Goal: Information Seeking & Learning: Learn about a topic

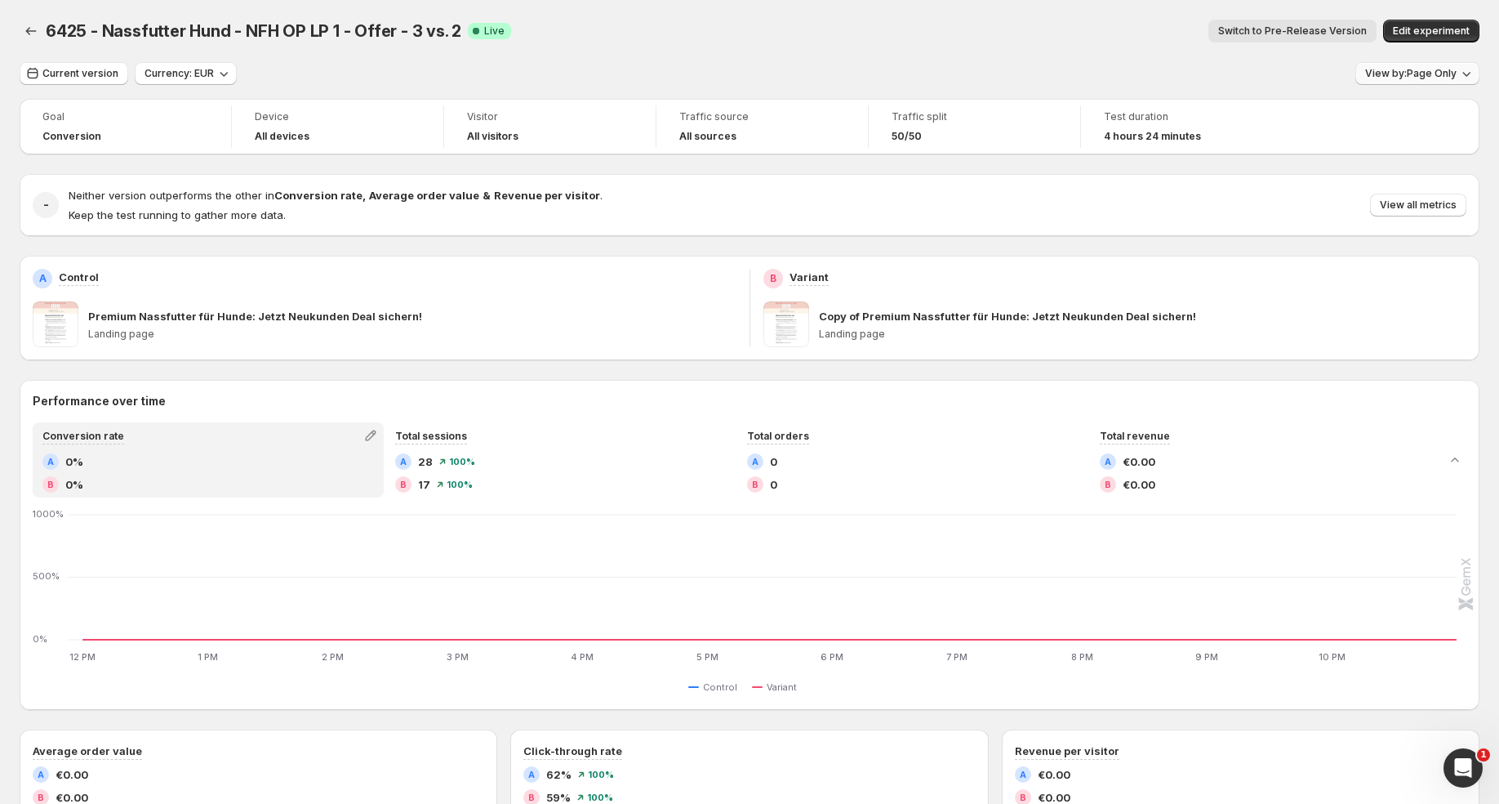
click at [1424, 81] on button "View by: Page Only" at bounding box center [1418, 73] width 124 height 23
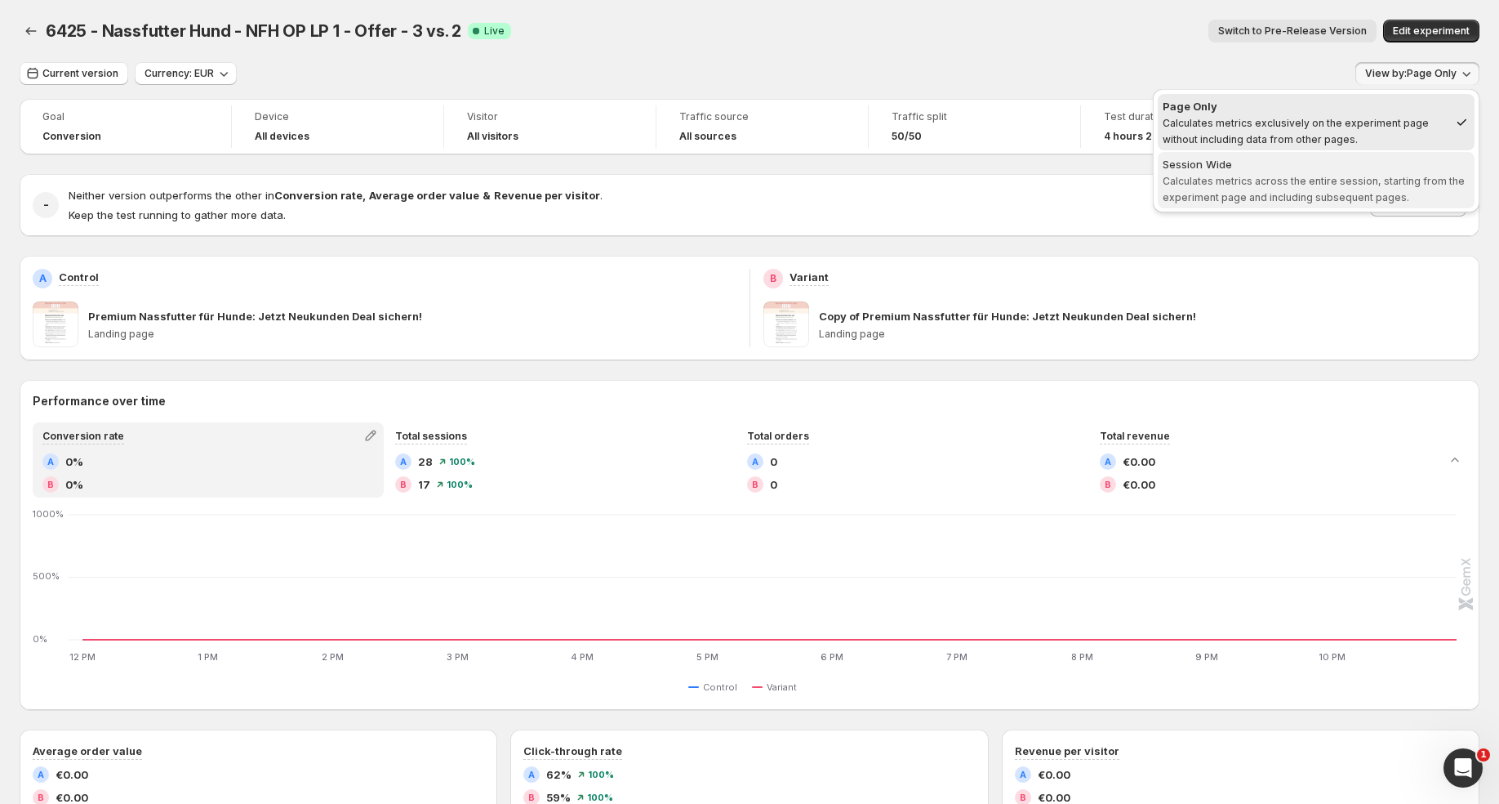
click at [1383, 156] on div "Session Wide" at bounding box center [1316, 164] width 307 height 16
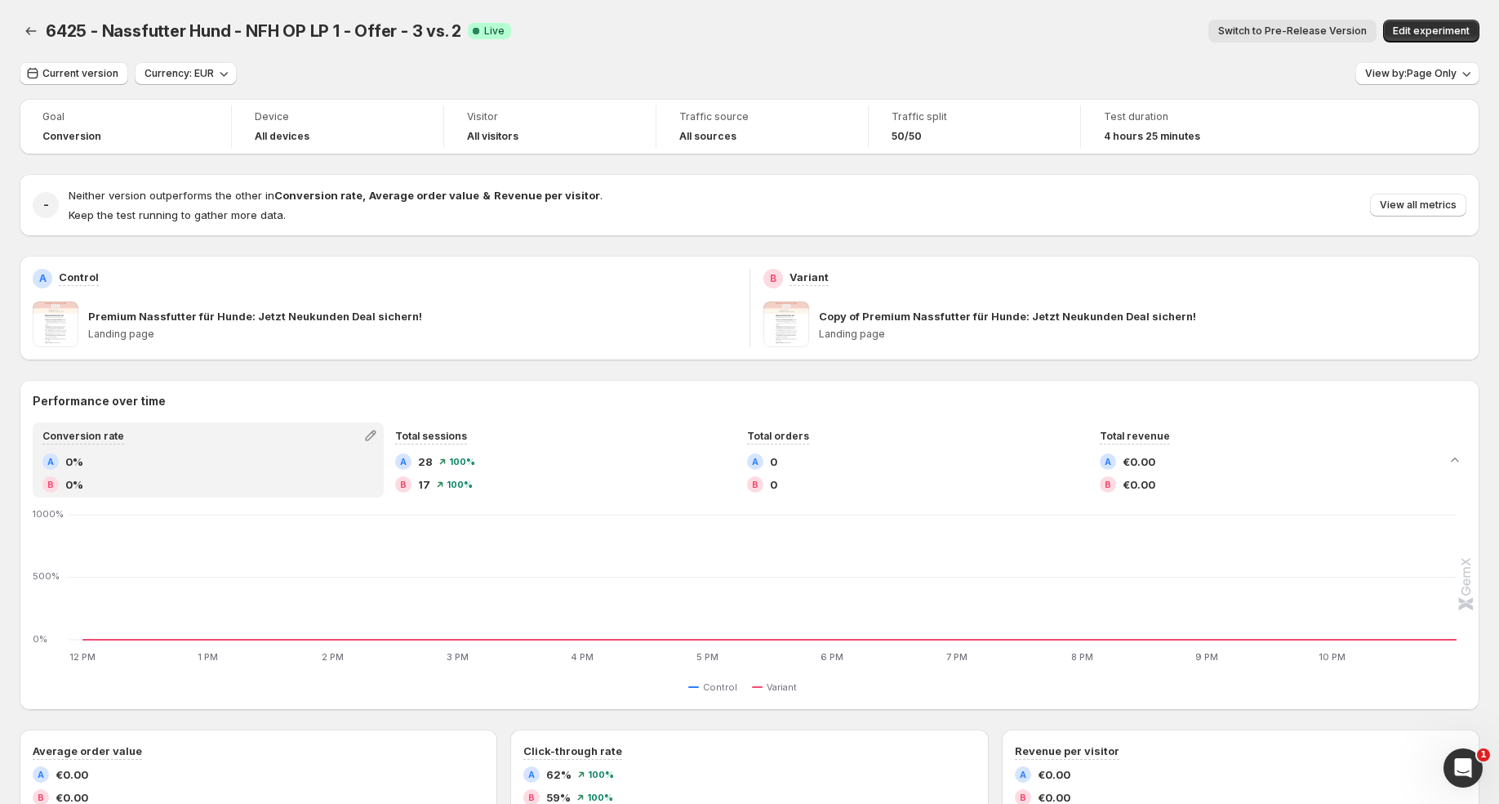
click at [30, 18] on div "6425 - Nassfutter Hund - NFH OP LP 1 - Offer - 3 vs. 2. This page is ready 6425…" at bounding box center [750, 31] width 1460 height 62
click at [28, 26] on icon "Back" at bounding box center [31, 31] width 16 height 16
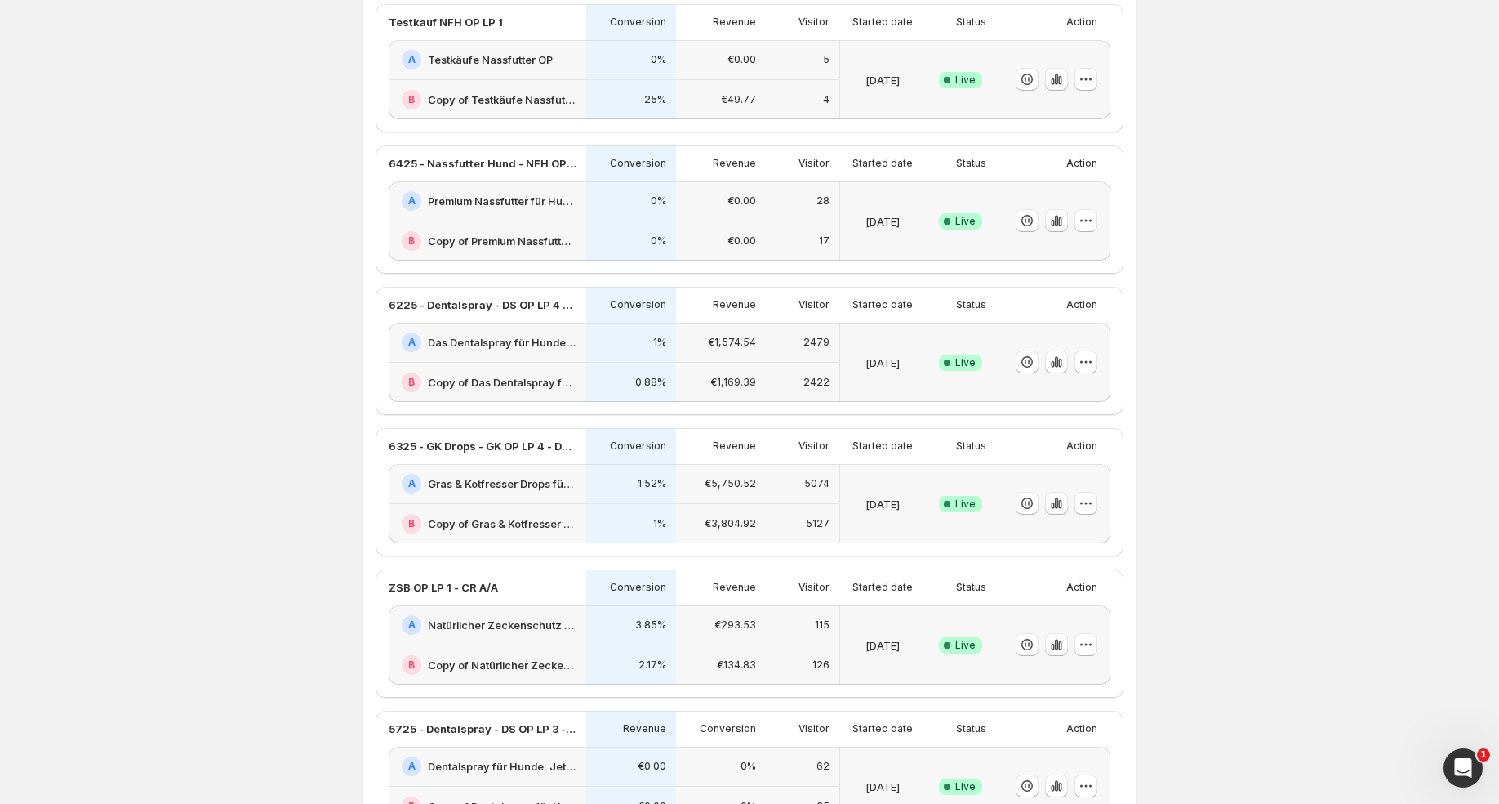
scroll to position [149, 0]
click at [497, 492] on div "A Gras & Kotfresser Drops für Hunde: Jetzt Neukunden Deal sichern!-v1" at bounding box center [489, 484] width 175 height 20
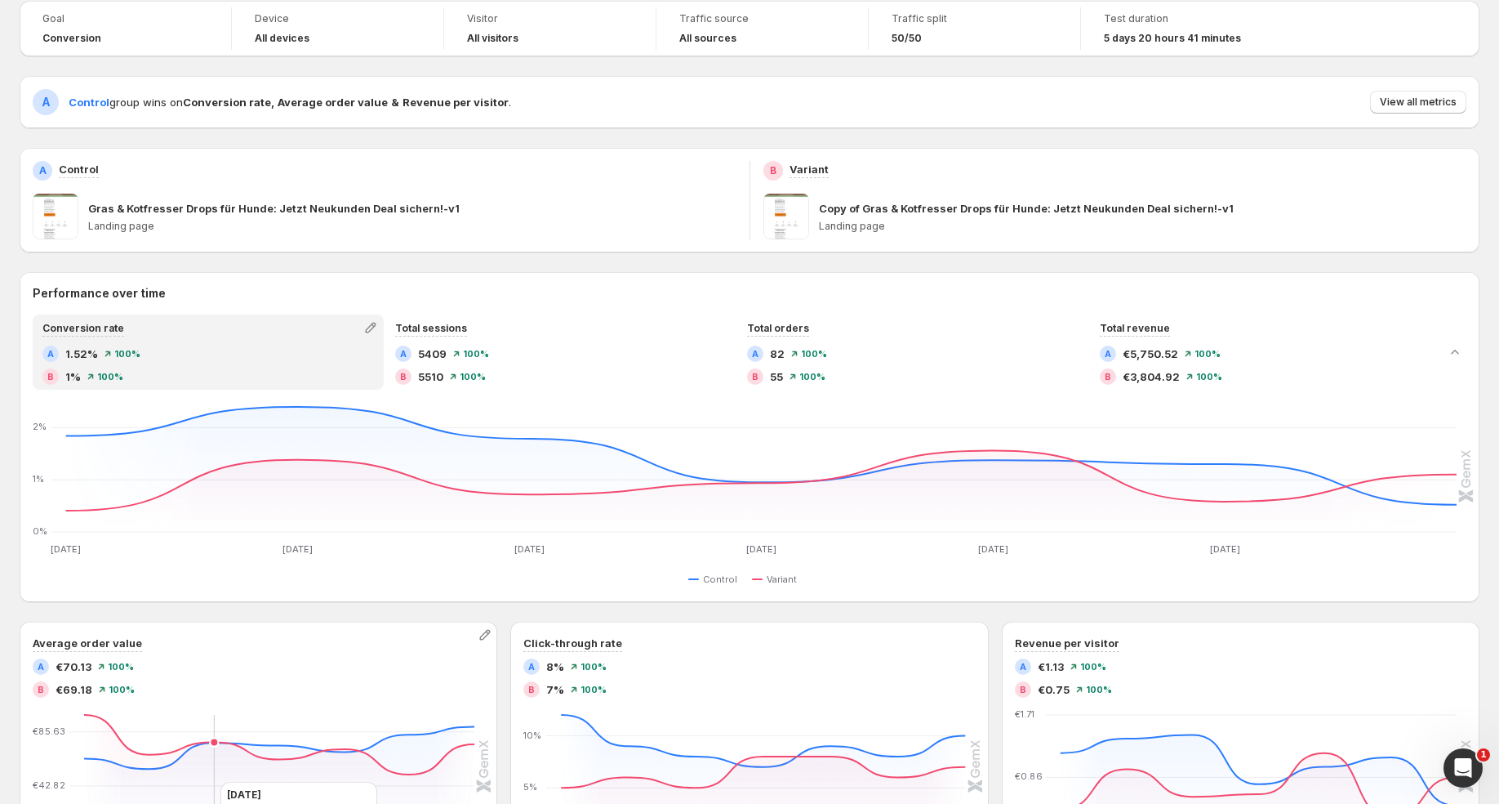
scroll to position [91, 0]
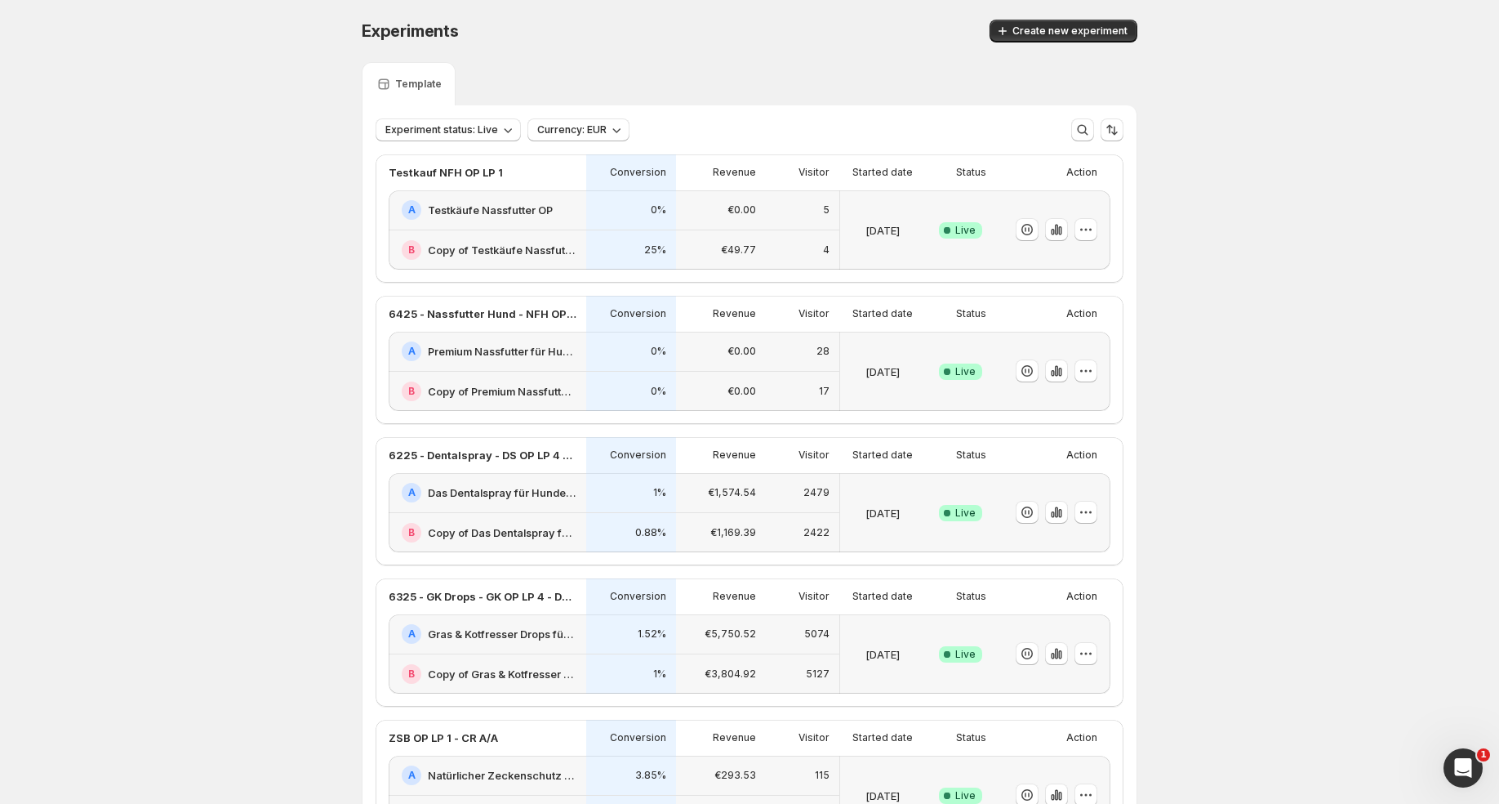
click at [661, 336] on div "0%" at bounding box center [631, 352] width 90 height 40
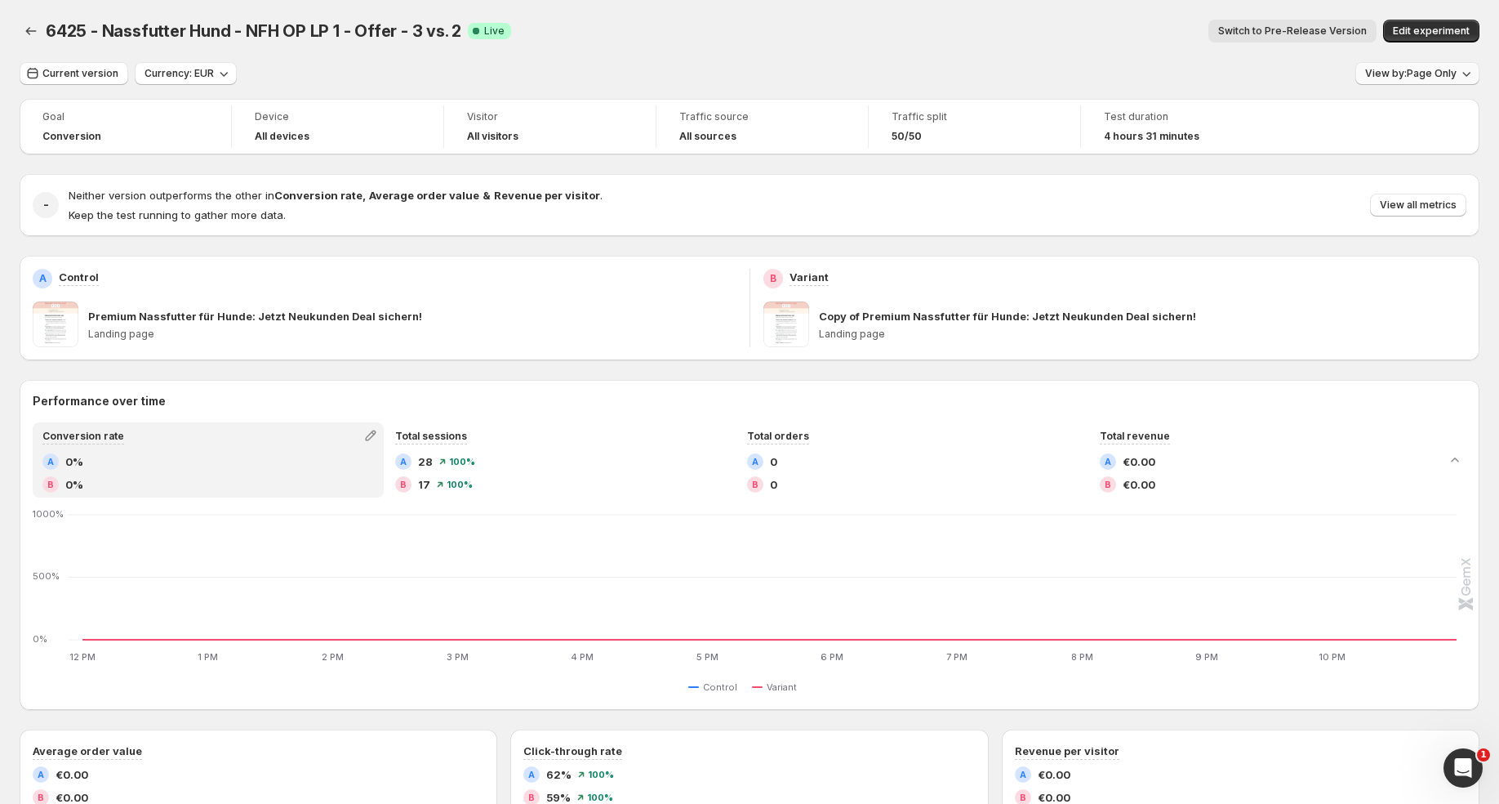
click at [1427, 73] on span "View by: Page Only" at bounding box center [1410, 73] width 91 height 13
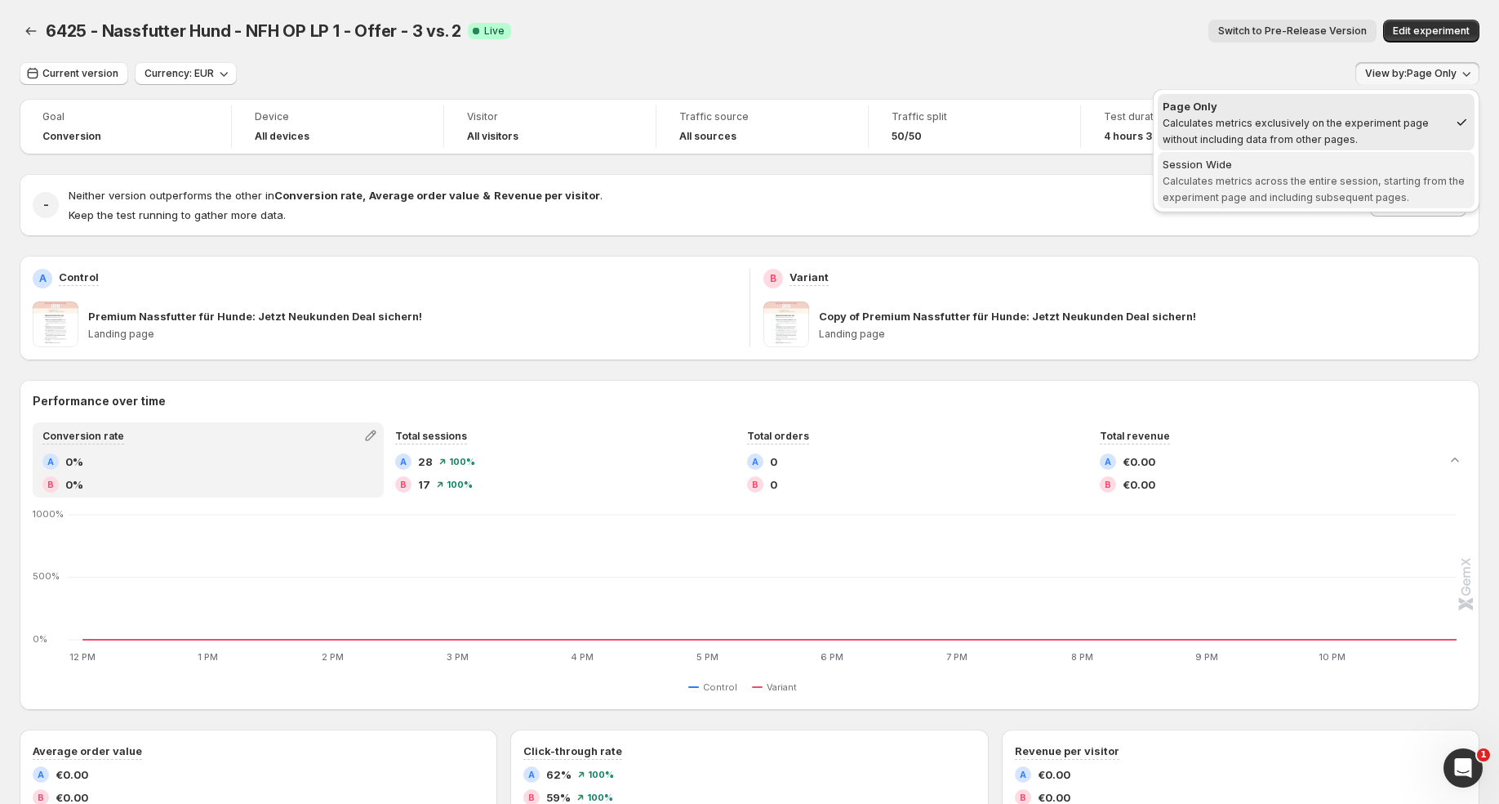
click at [1283, 169] on div "Session Wide" at bounding box center [1316, 164] width 307 height 16
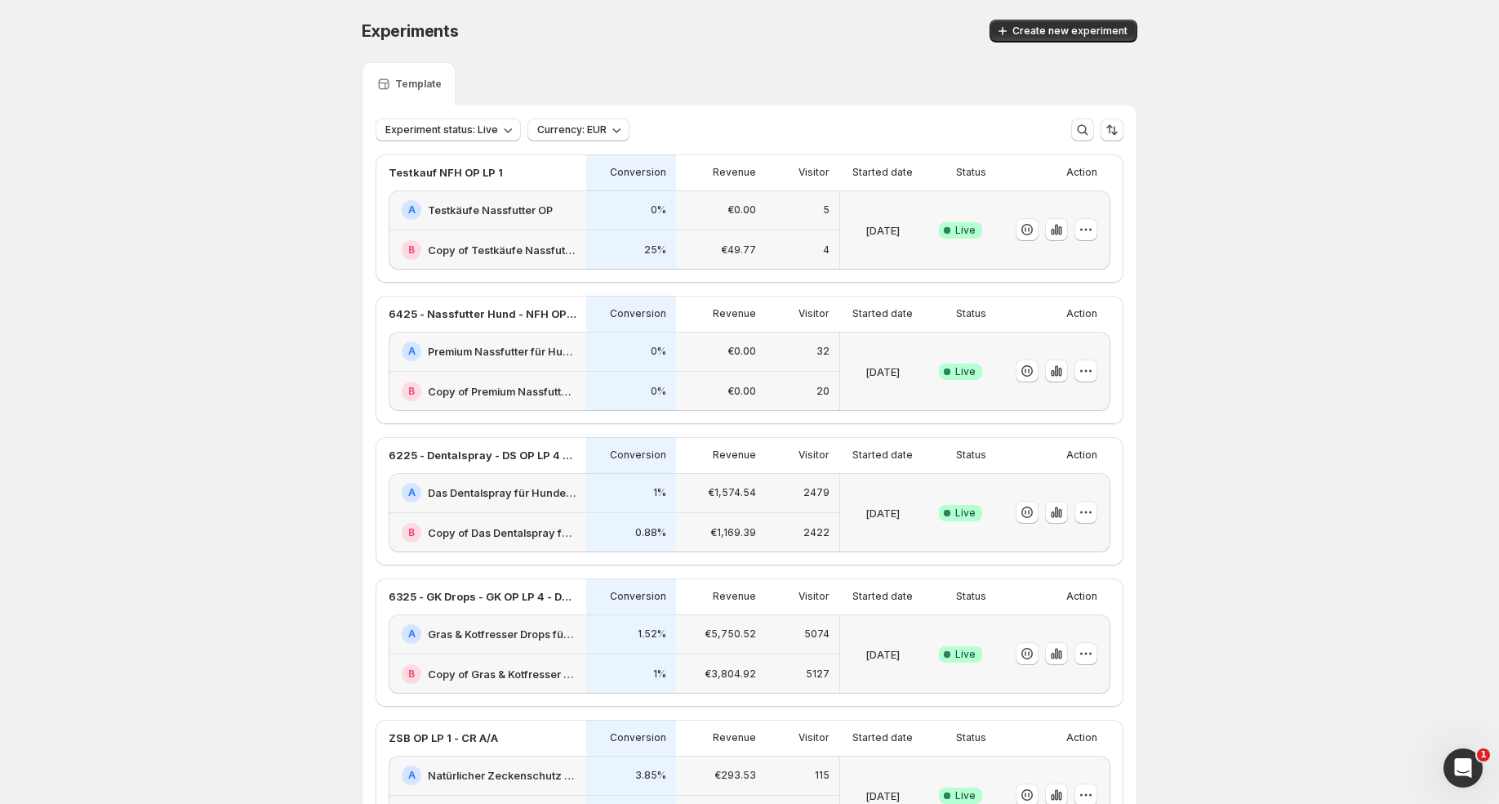
click at [697, 387] on div "€0.00" at bounding box center [721, 391] width 70 height 20
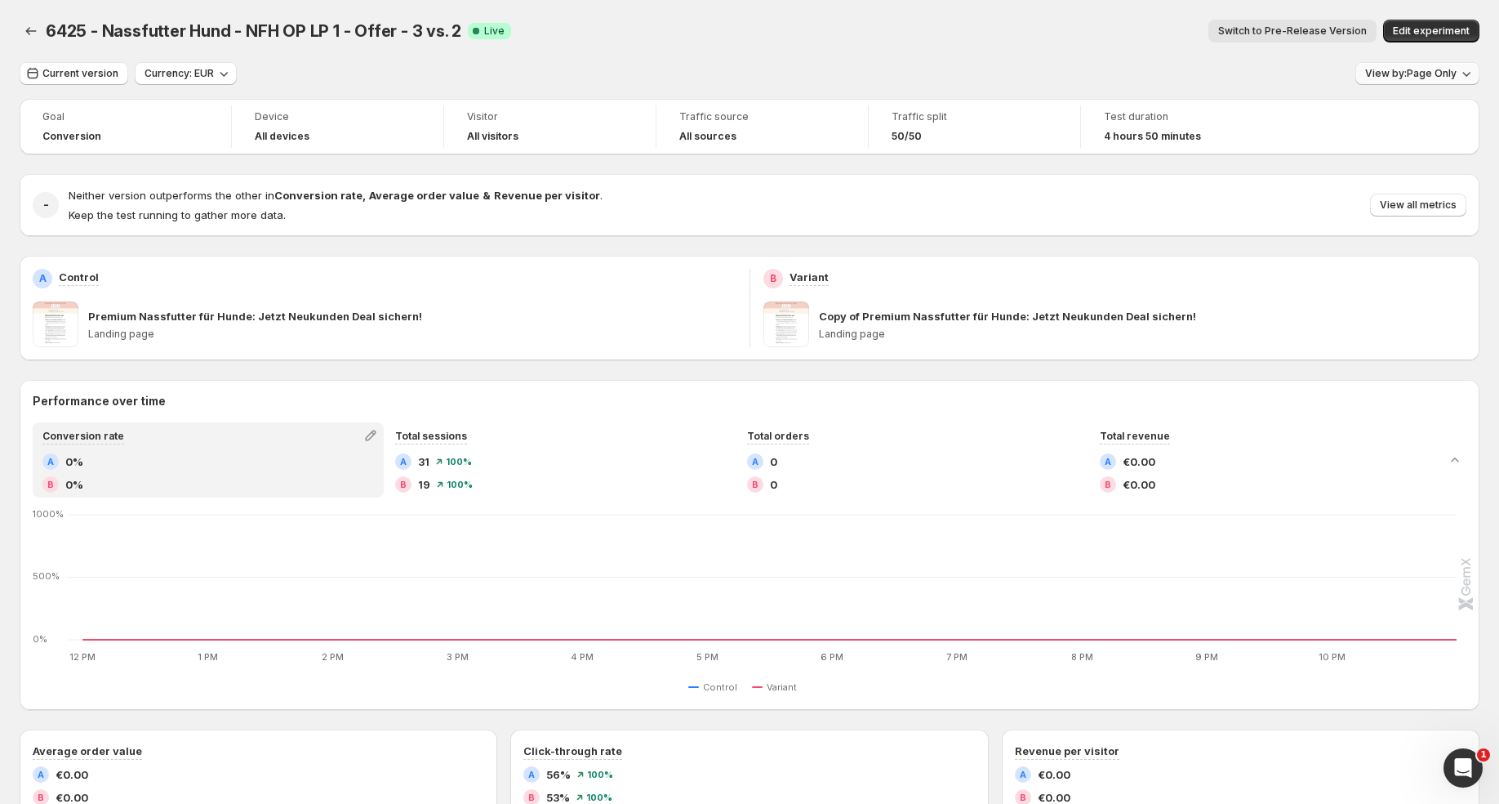
click at [1400, 68] on span "View by: Page Only" at bounding box center [1410, 73] width 91 height 13
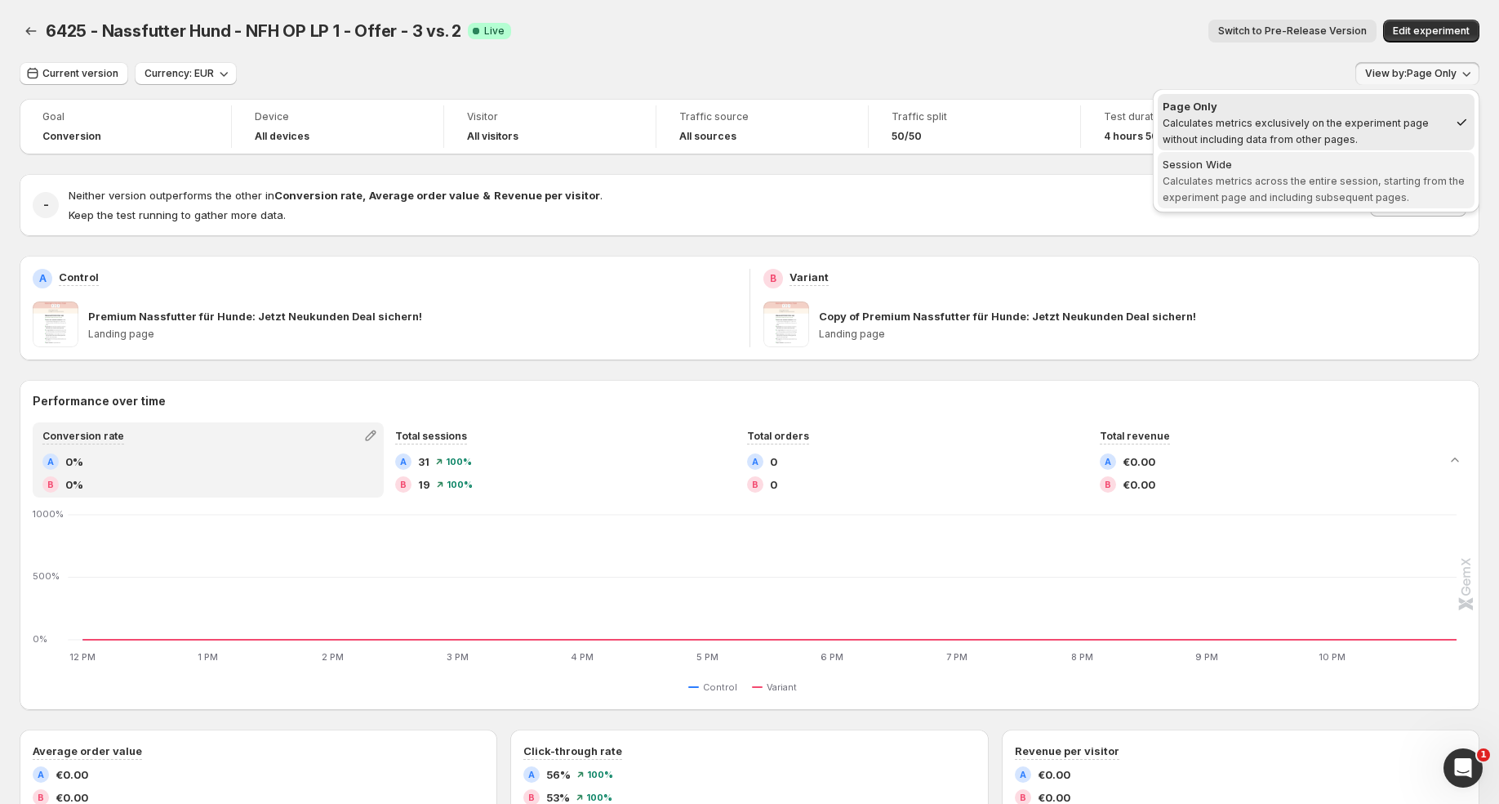
click at [1320, 163] on div "Session Wide" at bounding box center [1316, 164] width 307 height 16
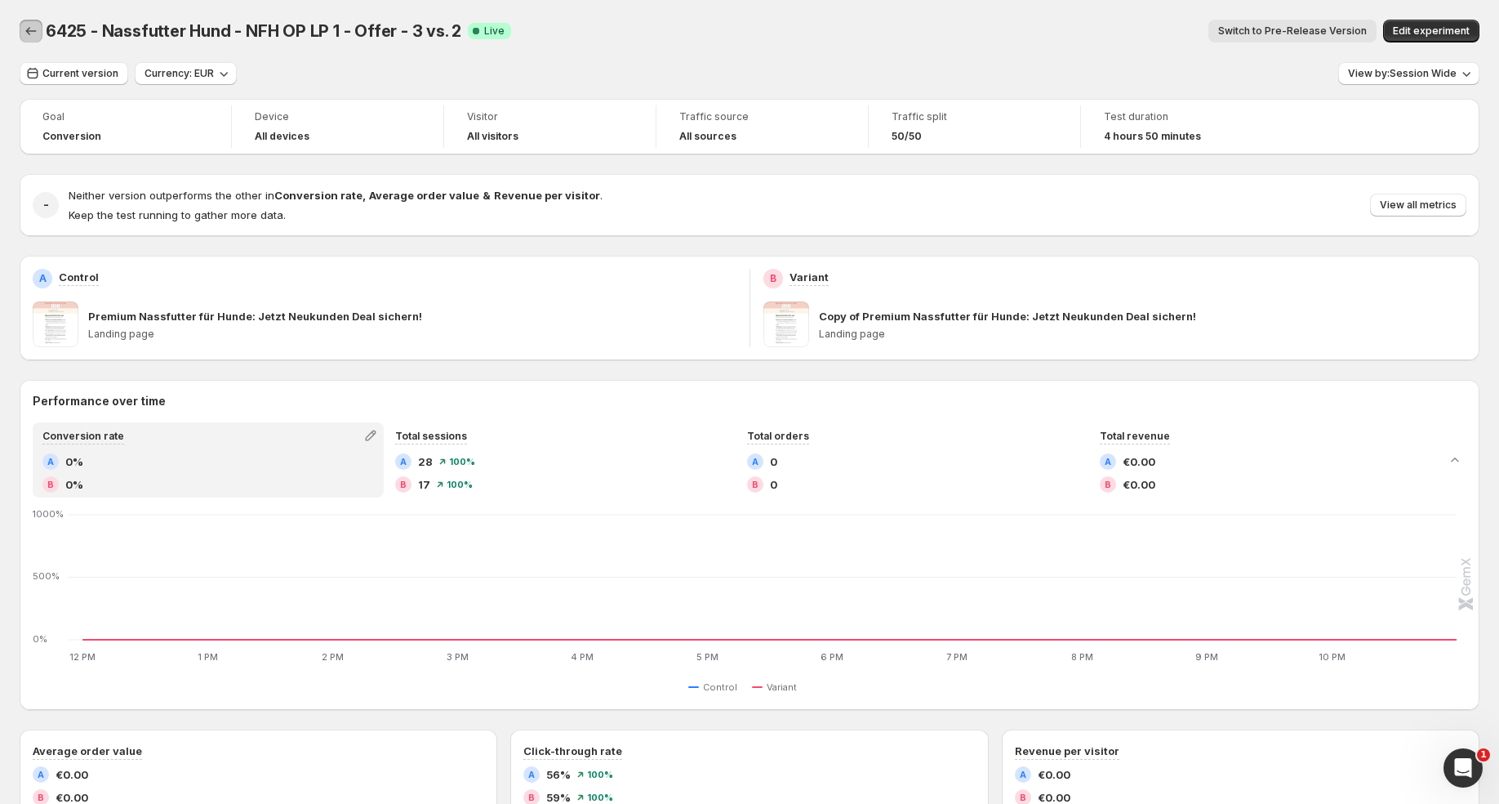
click at [31, 31] on icon "Back" at bounding box center [31, 31] width 11 height 8
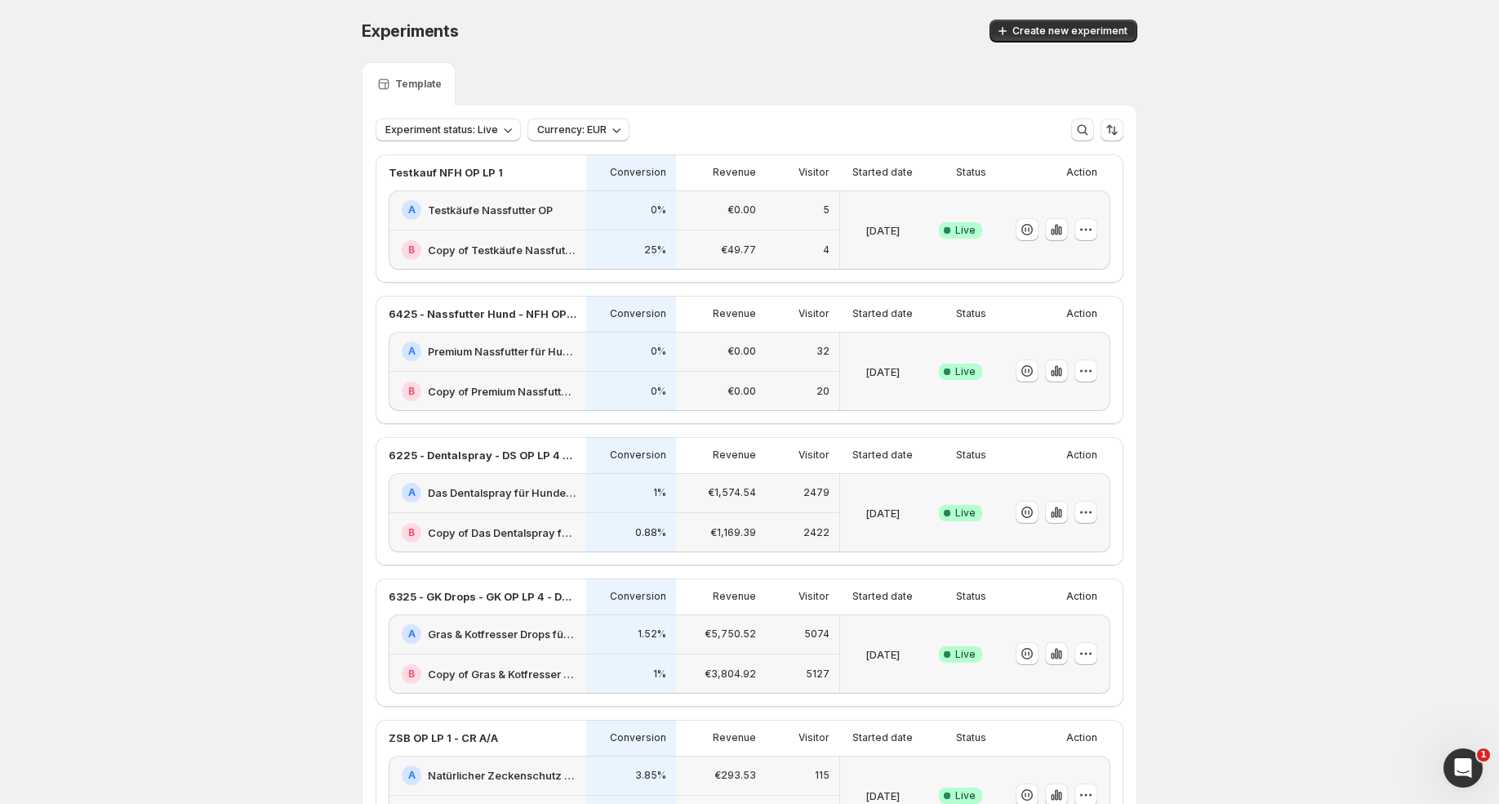
click at [603, 337] on div "0%" at bounding box center [631, 352] width 90 height 40
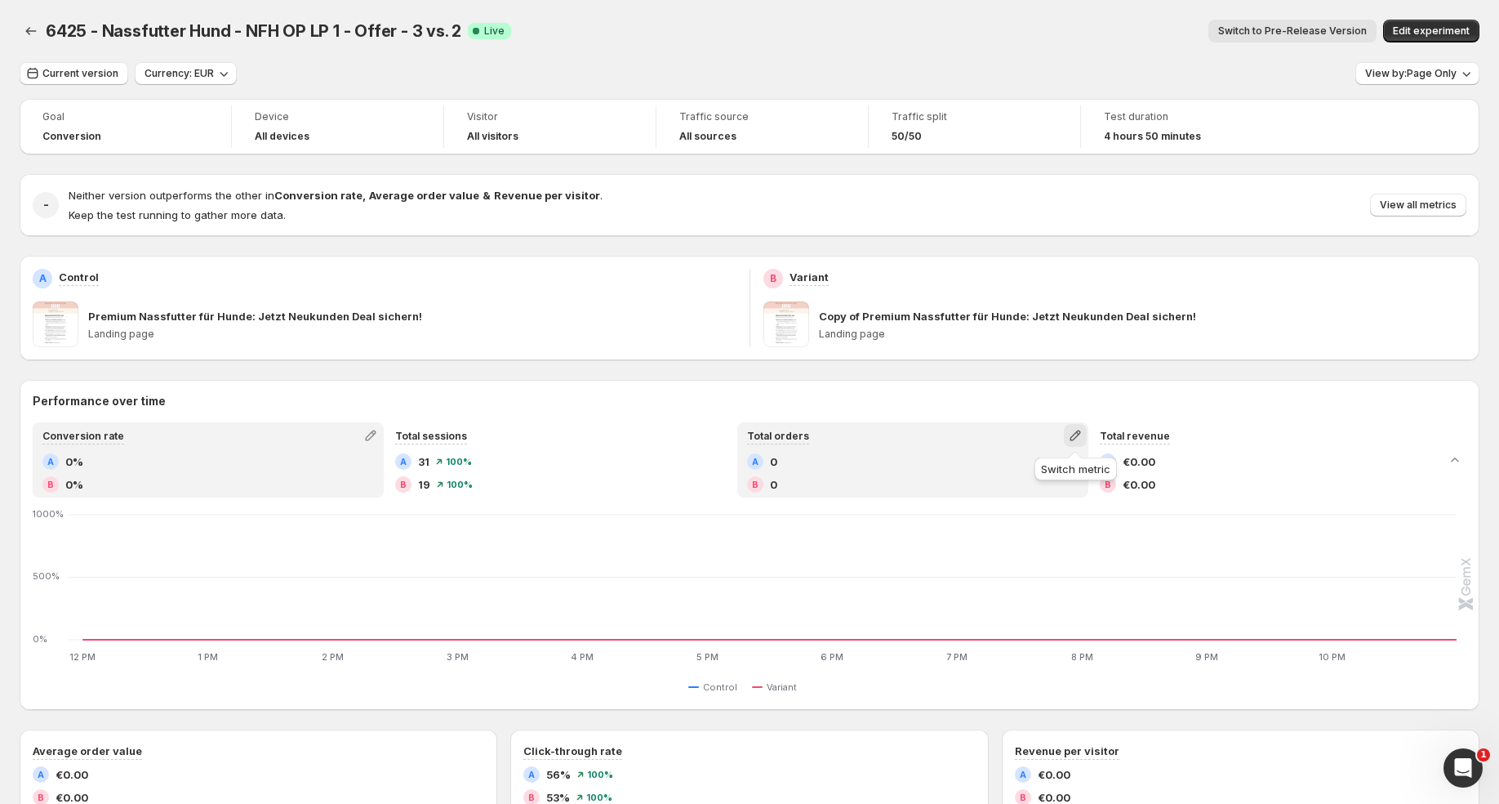
click at [1076, 441] on icon "button" at bounding box center [1075, 435] width 16 height 16
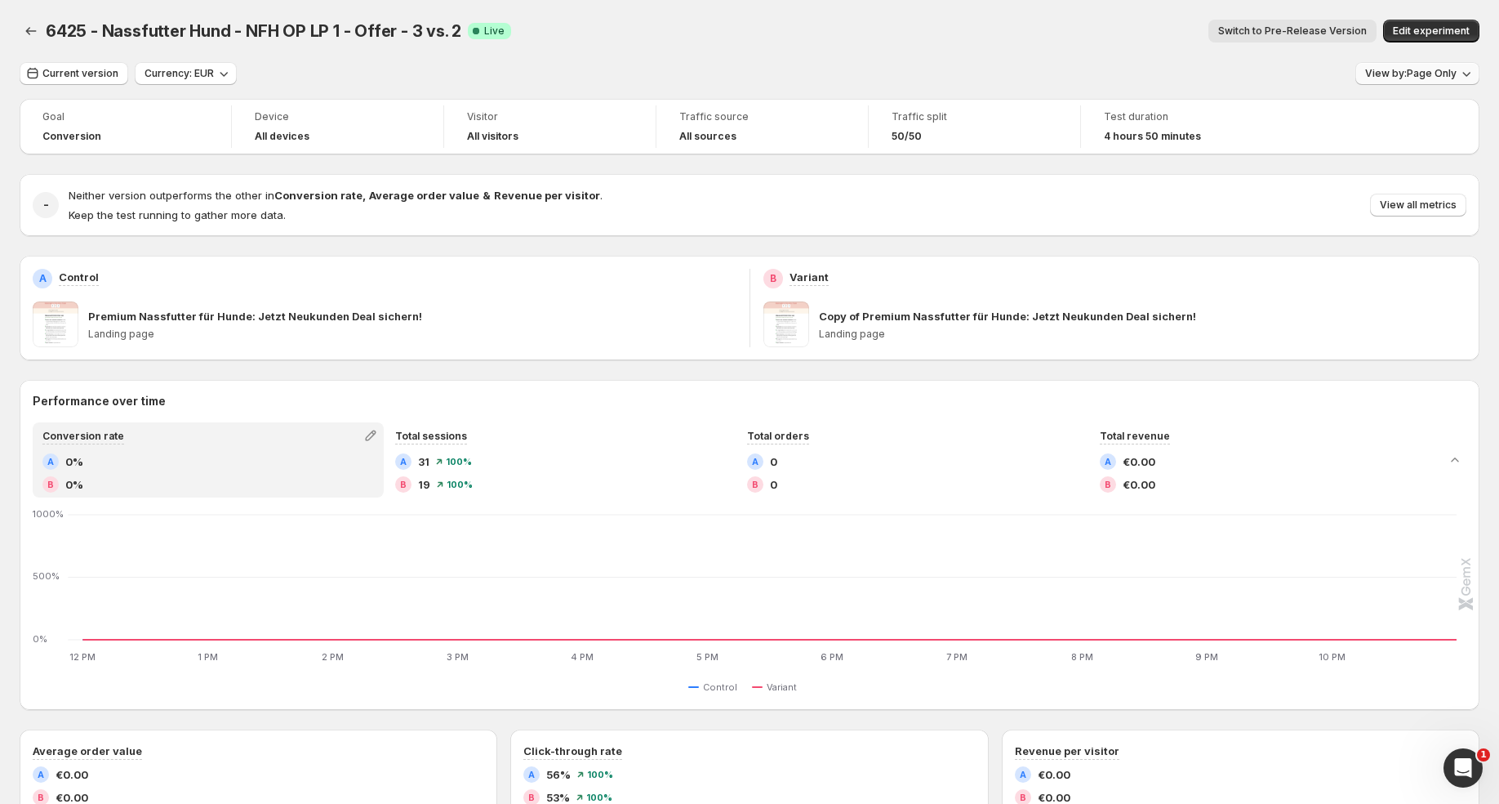
click at [1442, 78] on span "View by: Page Only" at bounding box center [1410, 73] width 91 height 13
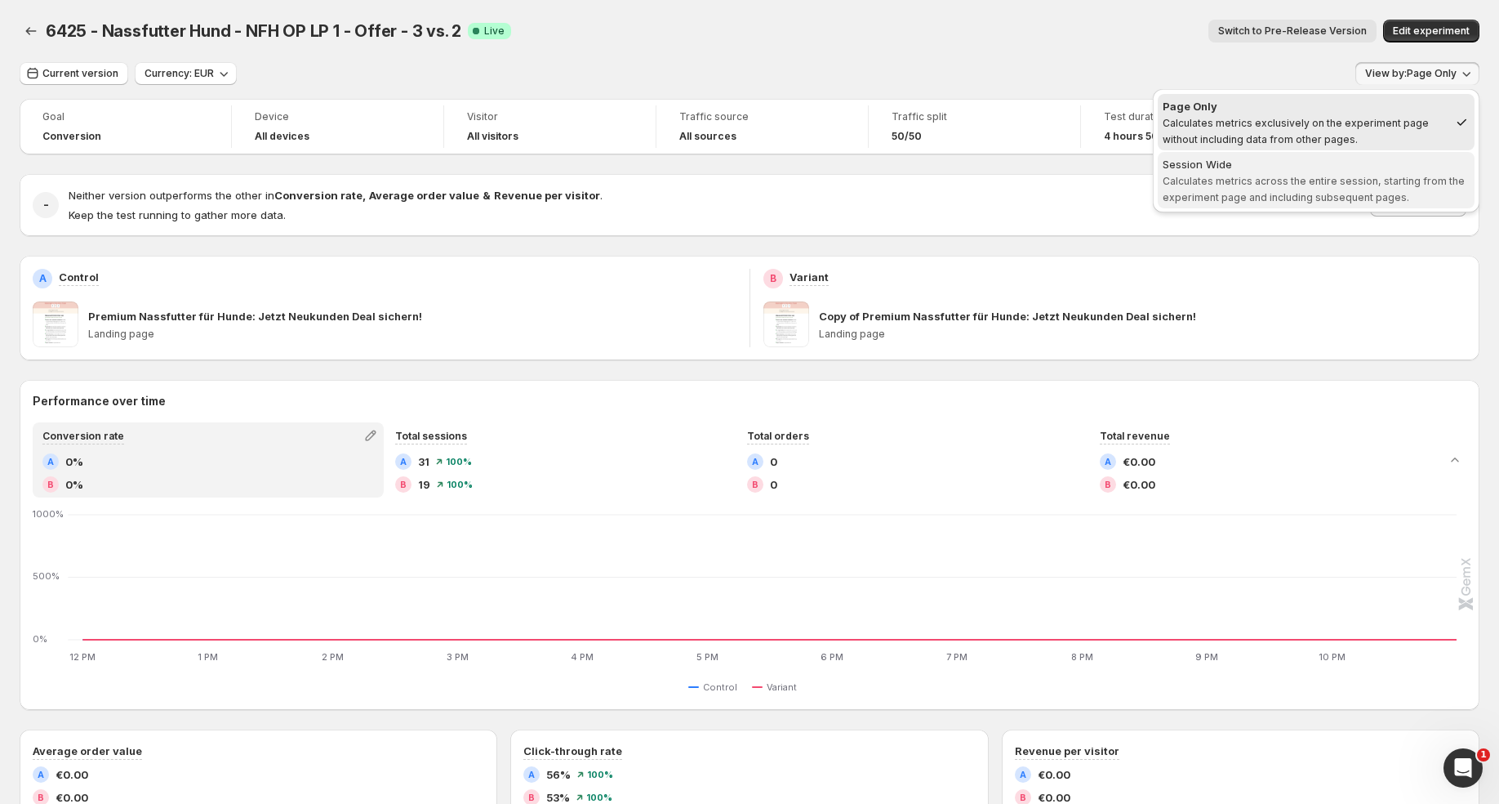
click at [1325, 153] on button "Session Wide Calculates metrics across the entire session, starting from the ex…" at bounding box center [1316, 180] width 317 height 56
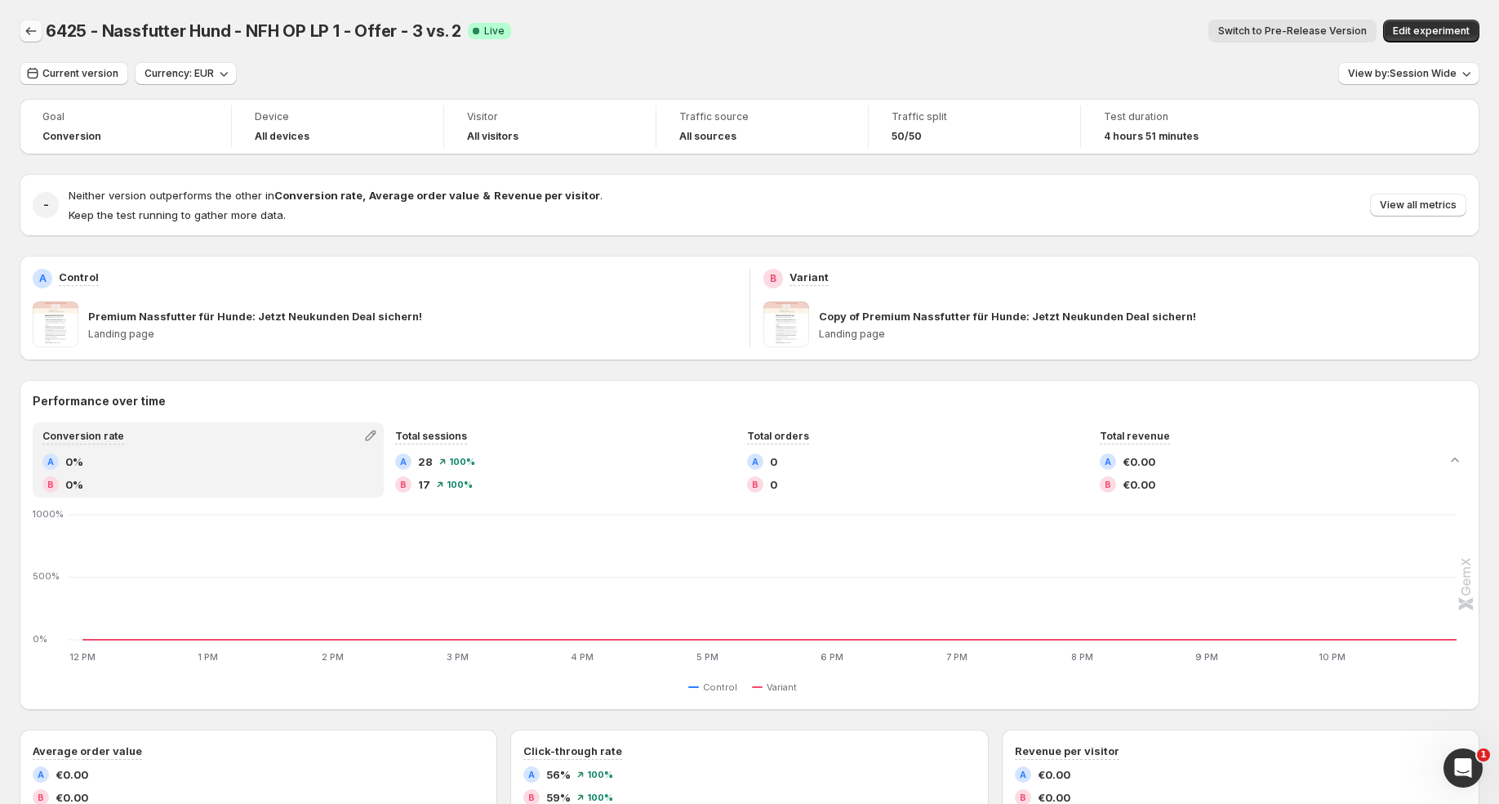
click at [24, 36] on icon "Back" at bounding box center [31, 31] width 16 height 16
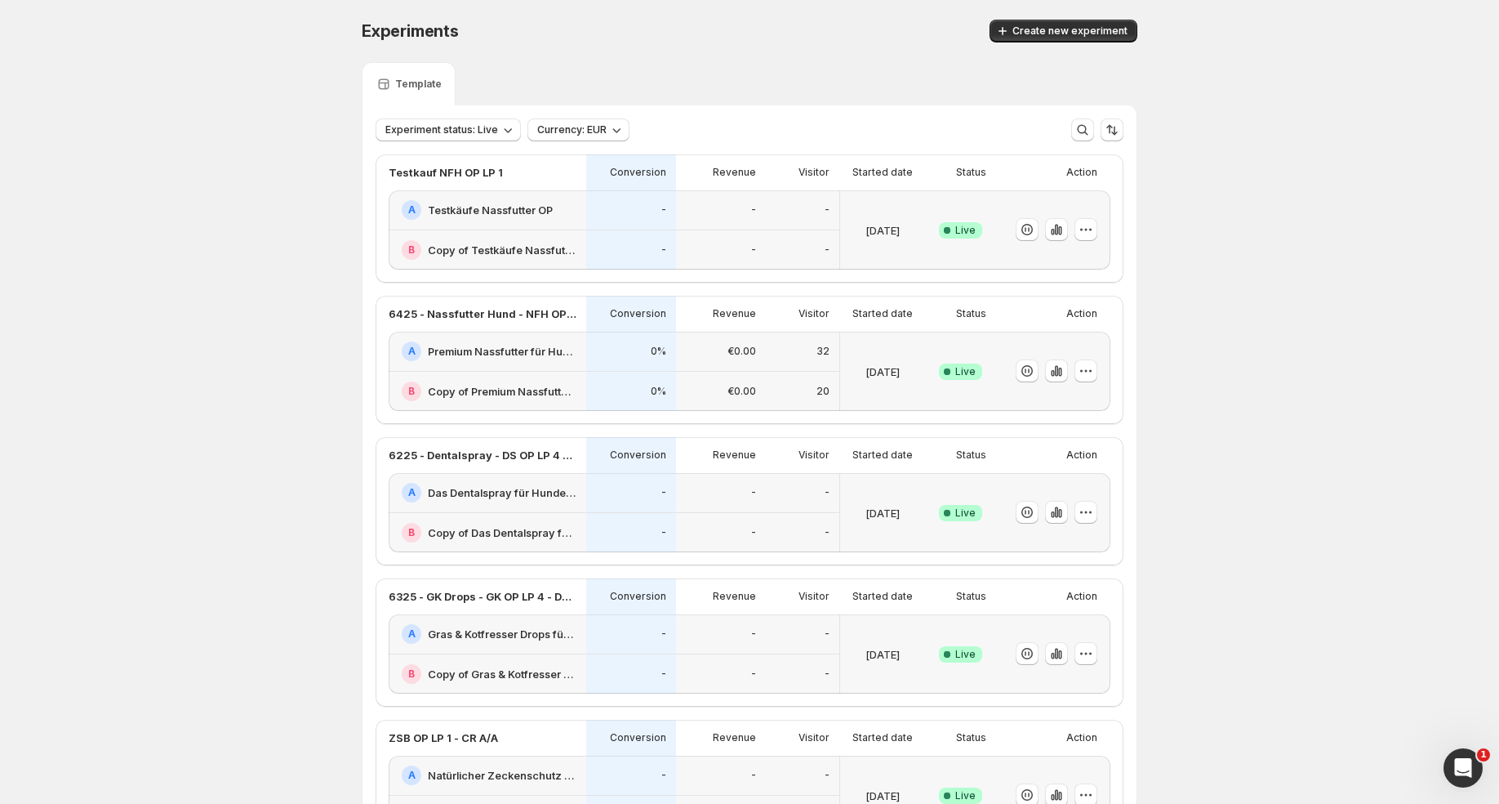
click at [702, 390] on div "€0.00" at bounding box center [721, 391] width 70 height 20
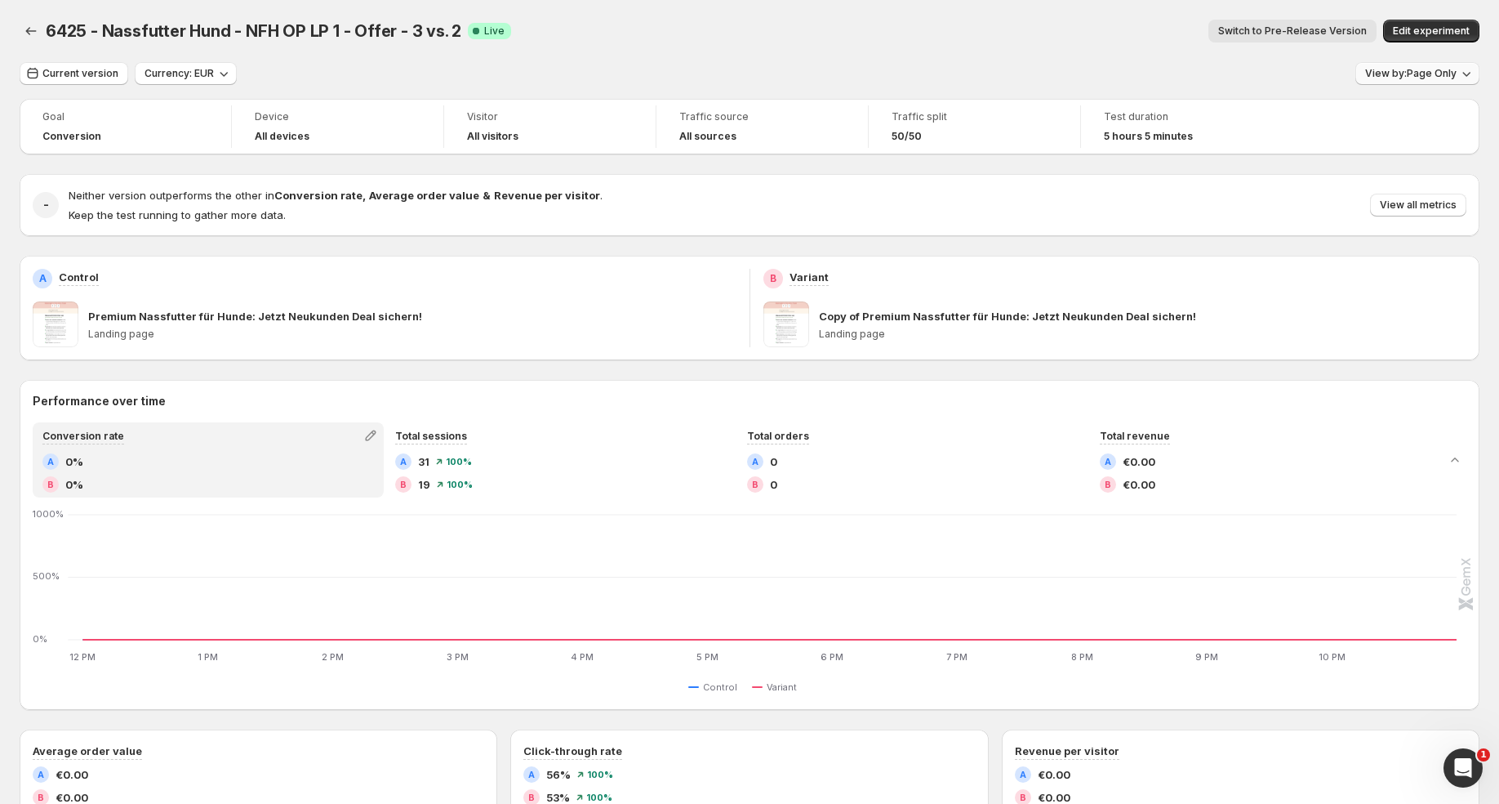
click at [1387, 77] on span "View by: Page Only" at bounding box center [1410, 73] width 91 height 13
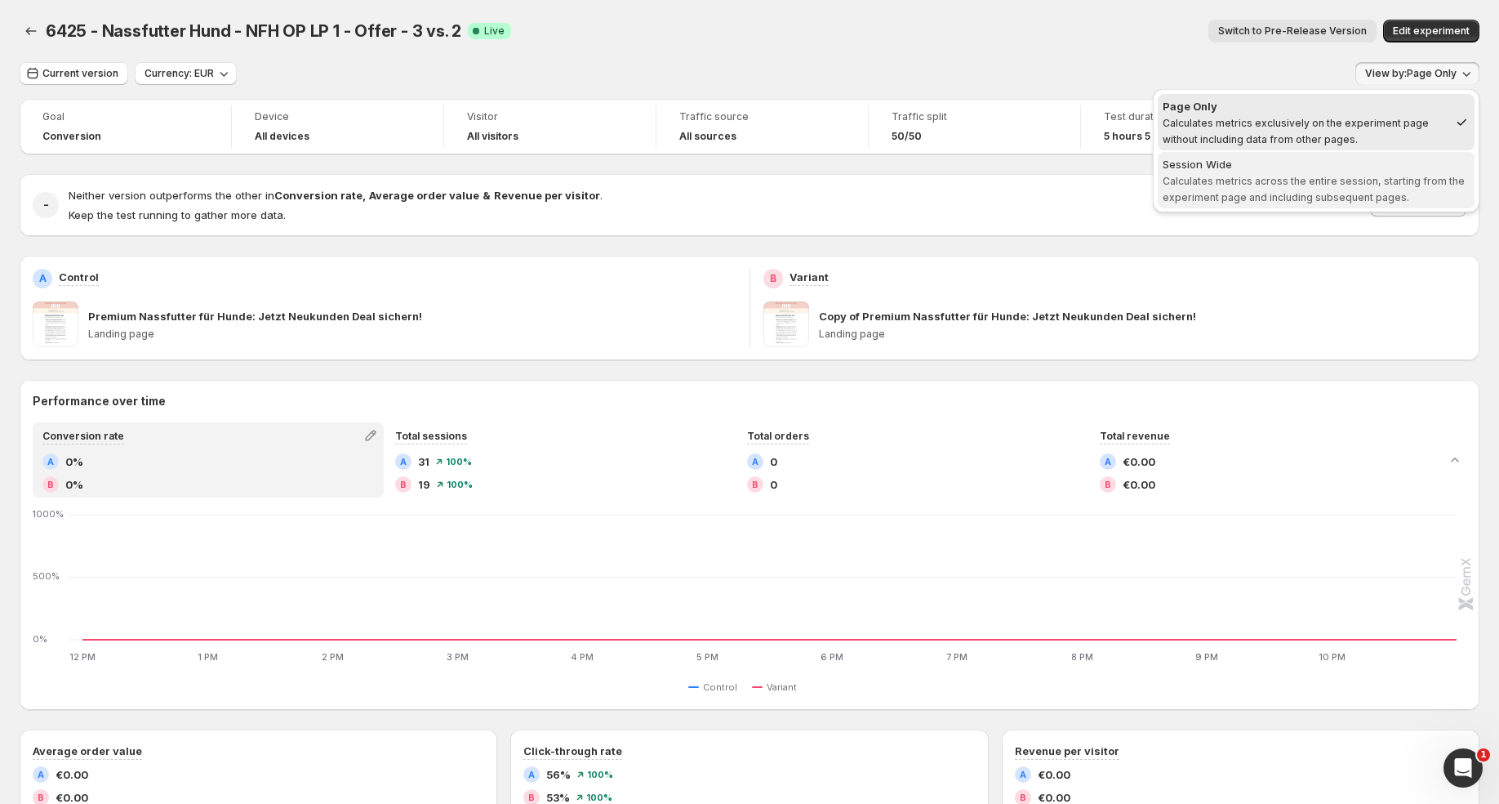
click at [1387, 171] on div "Session Wide" at bounding box center [1316, 164] width 307 height 16
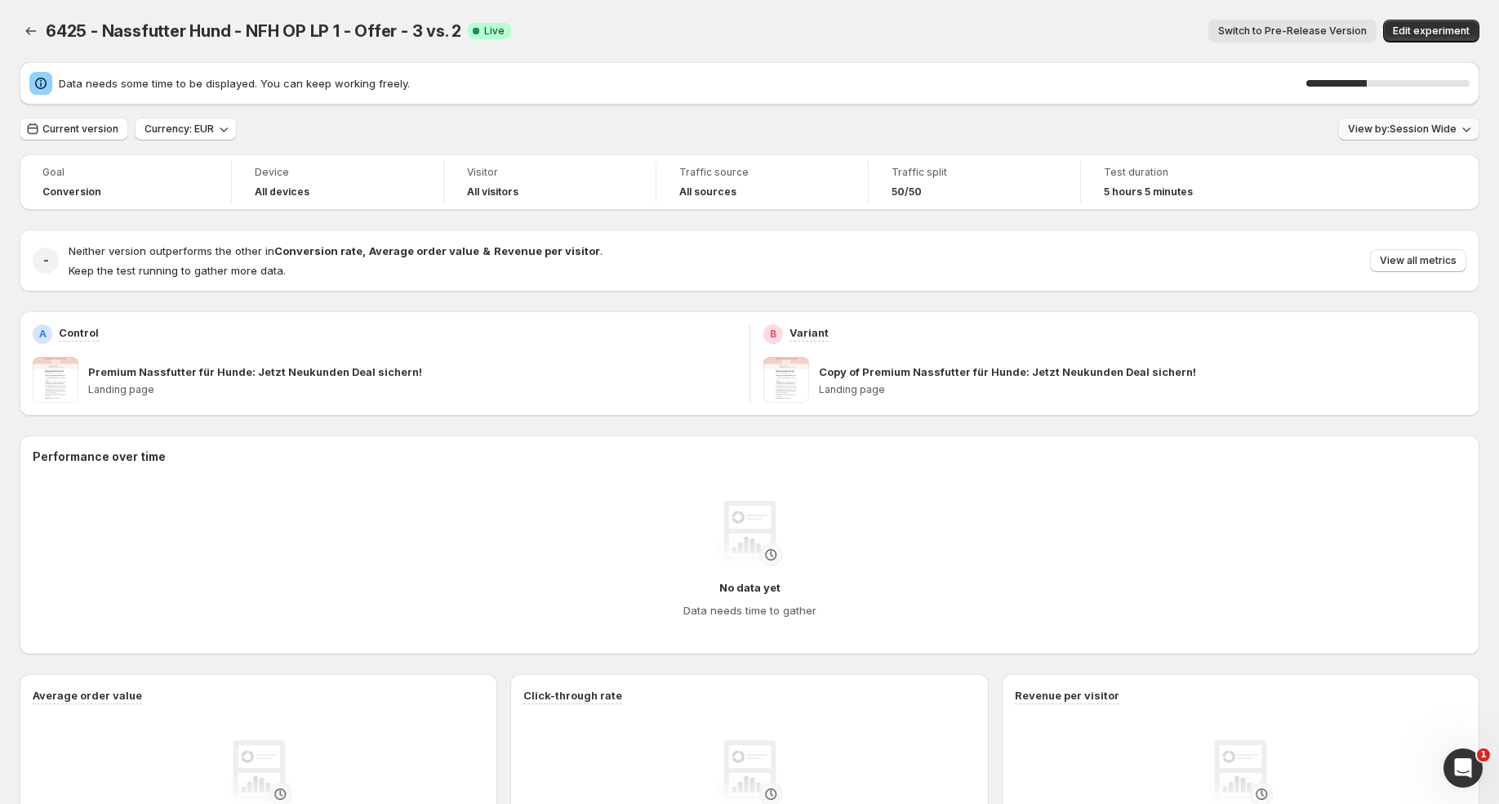
click at [1400, 124] on span "View by: Session Wide" at bounding box center [1402, 128] width 109 height 13
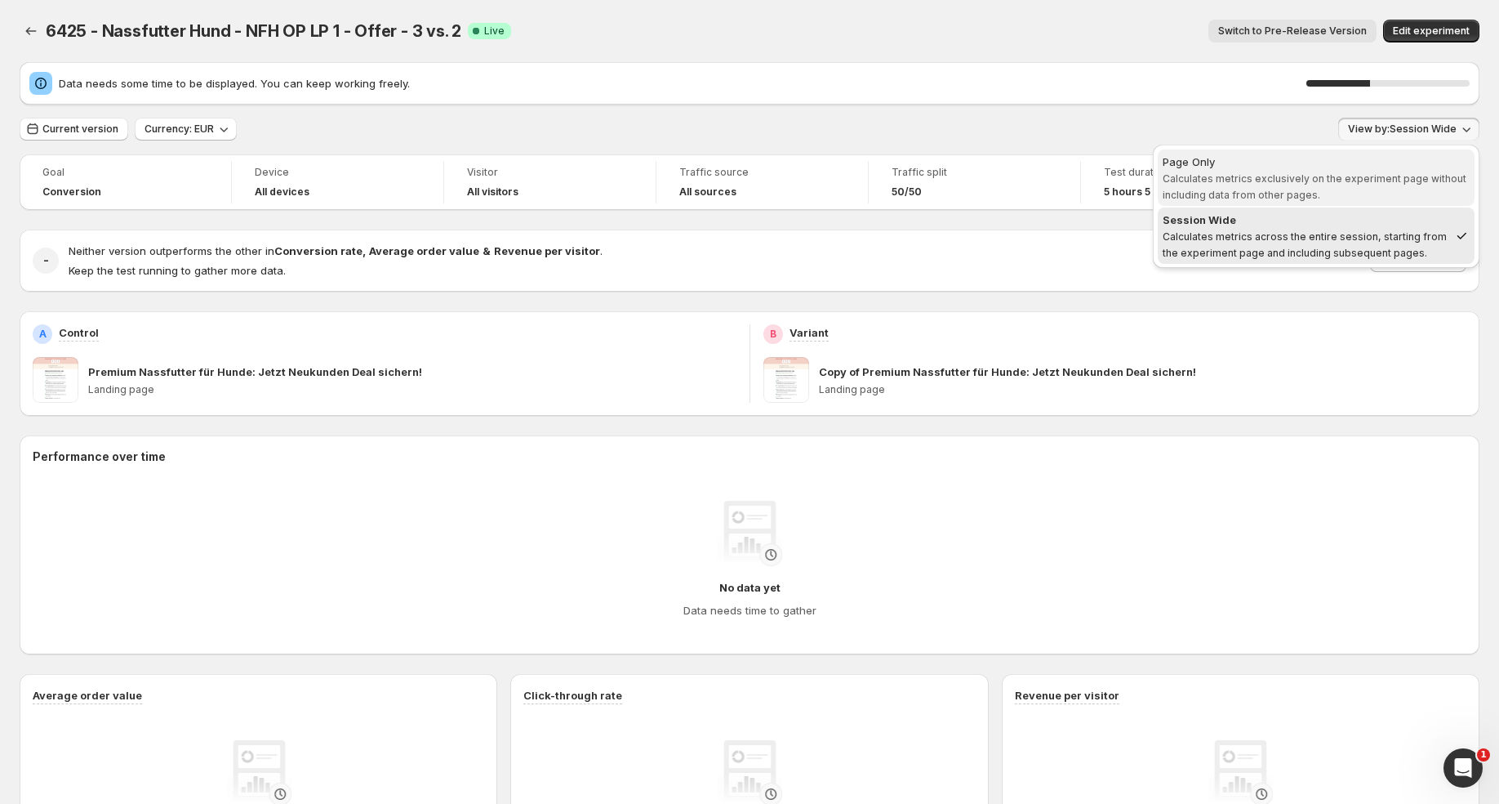
click at [1359, 165] on div "Page Only" at bounding box center [1316, 162] width 307 height 16
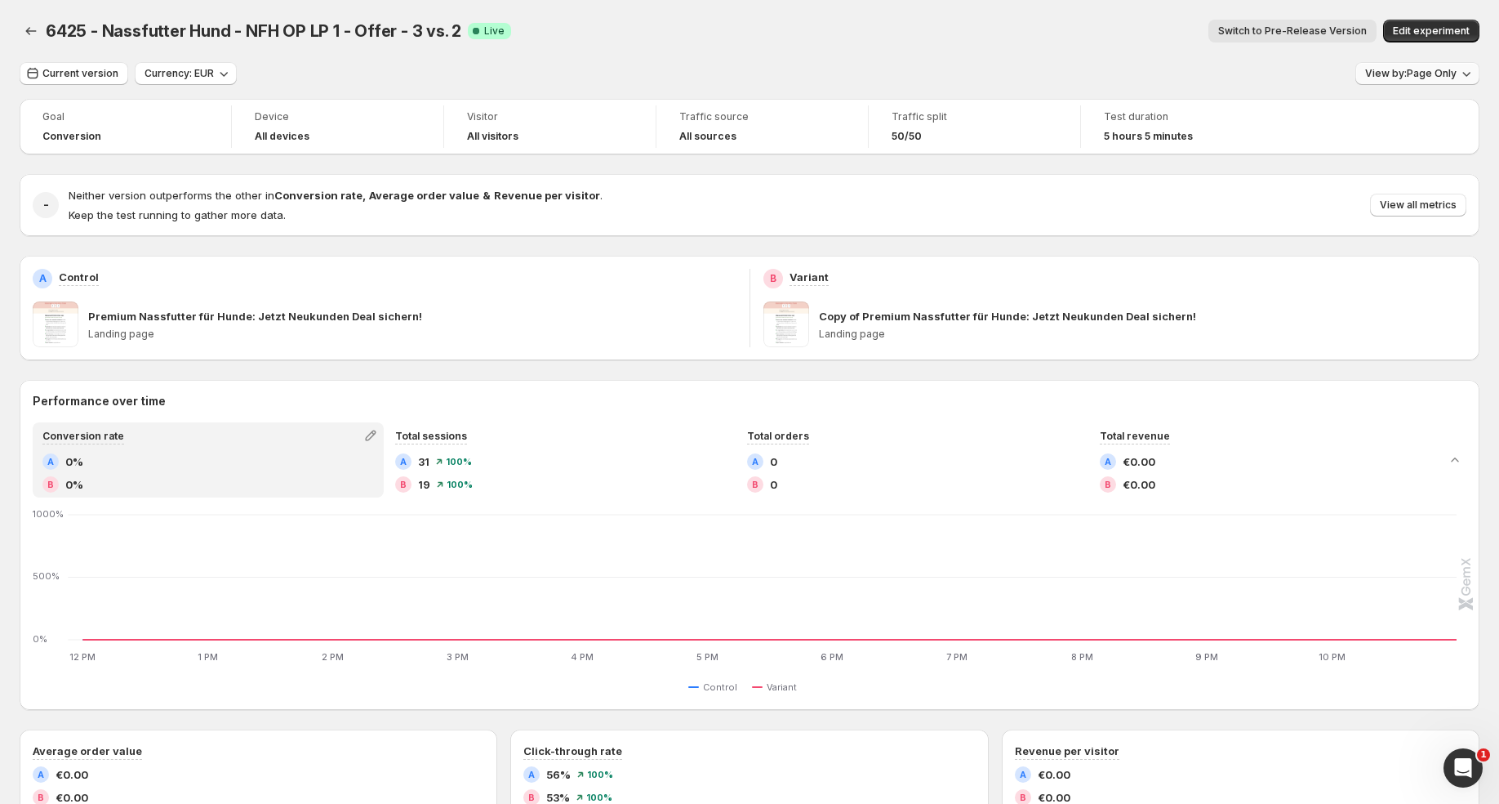
click at [1438, 74] on span "View by: Page Only" at bounding box center [1410, 73] width 91 height 13
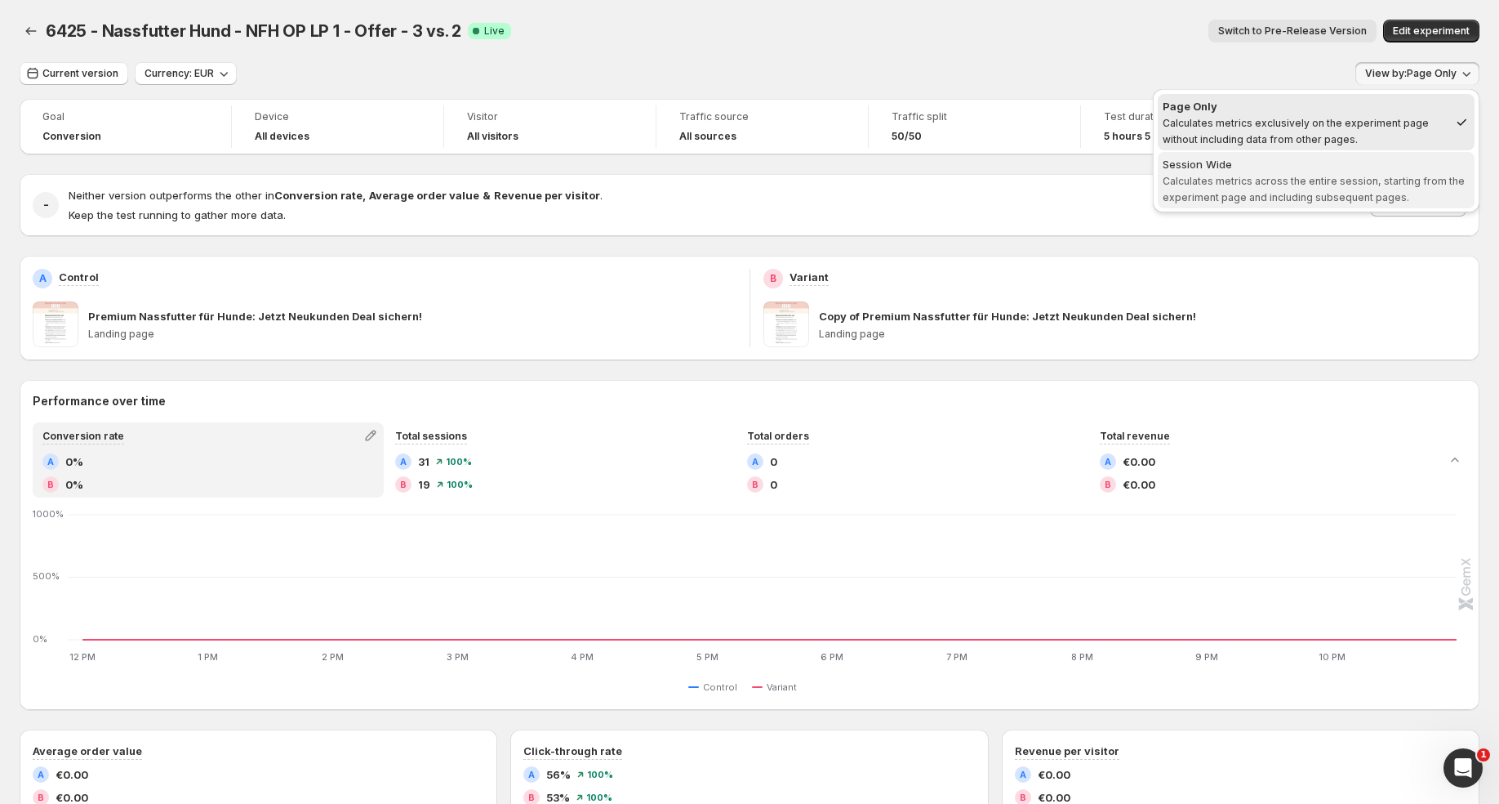
click at [1339, 170] on div "Session Wide" at bounding box center [1316, 164] width 307 height 16
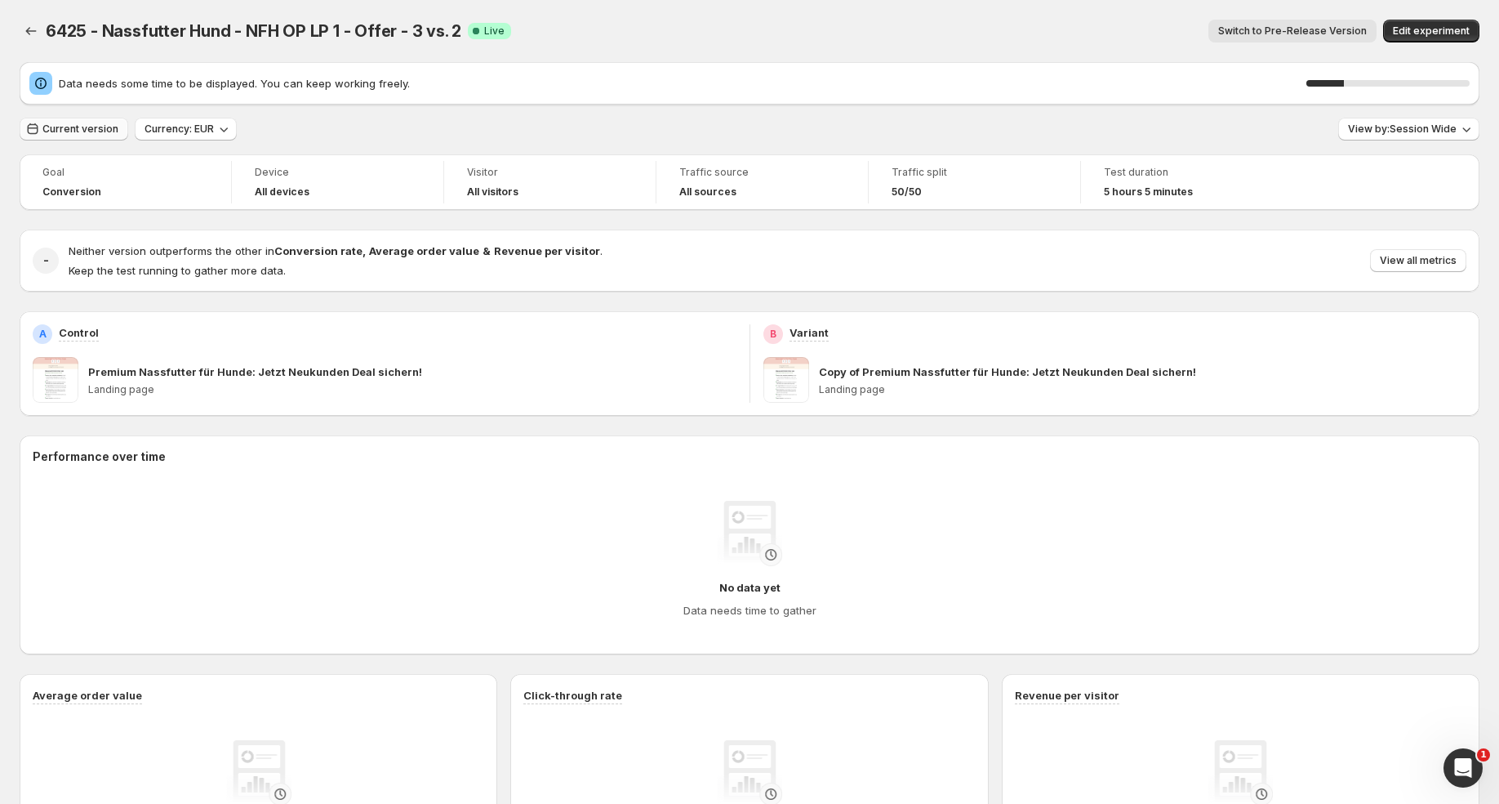
click at [88, 123] on span "Current version" at bounding box center [80, 128] width 76 height 13
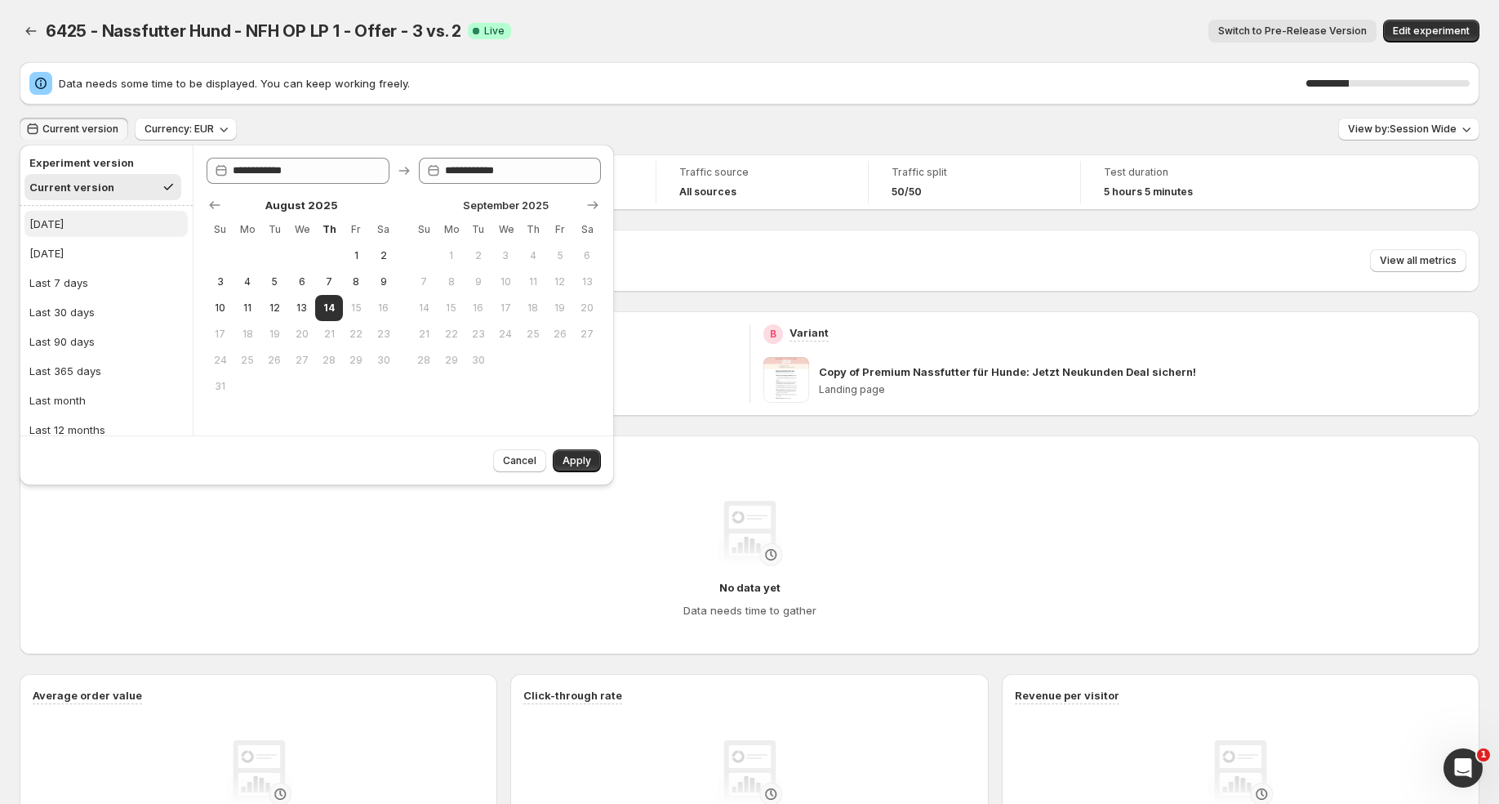
click at [118, 220] on button "Today" at bounding box center [105, 224] width 163 height 26
click at [575, 459] on span "Apply" at bounding box center [577, 460] width 29 height 13
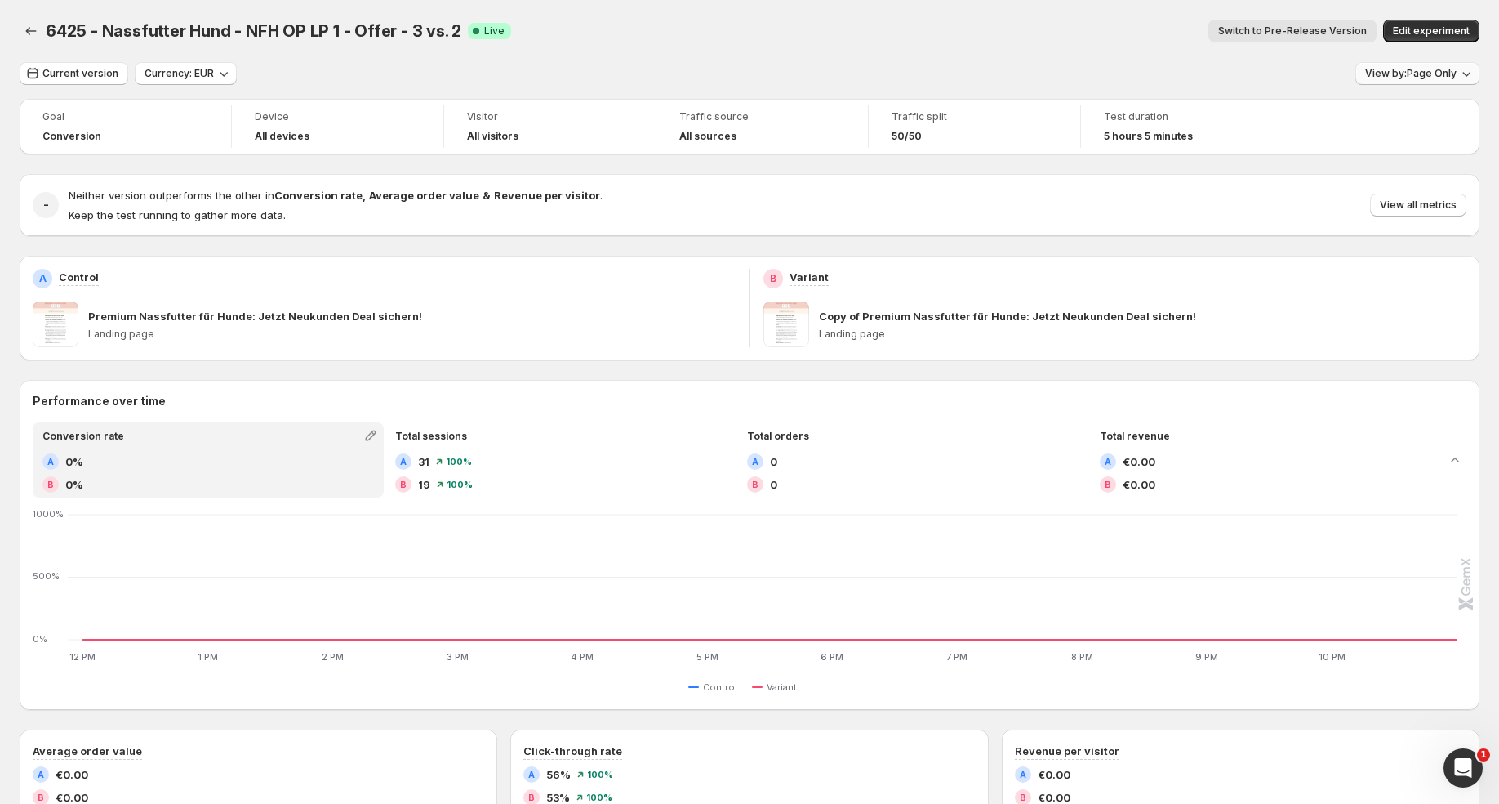
click at [1453, 74] on span "View by: Page Only" at bounding box center [1410, 73] width 91 height 13
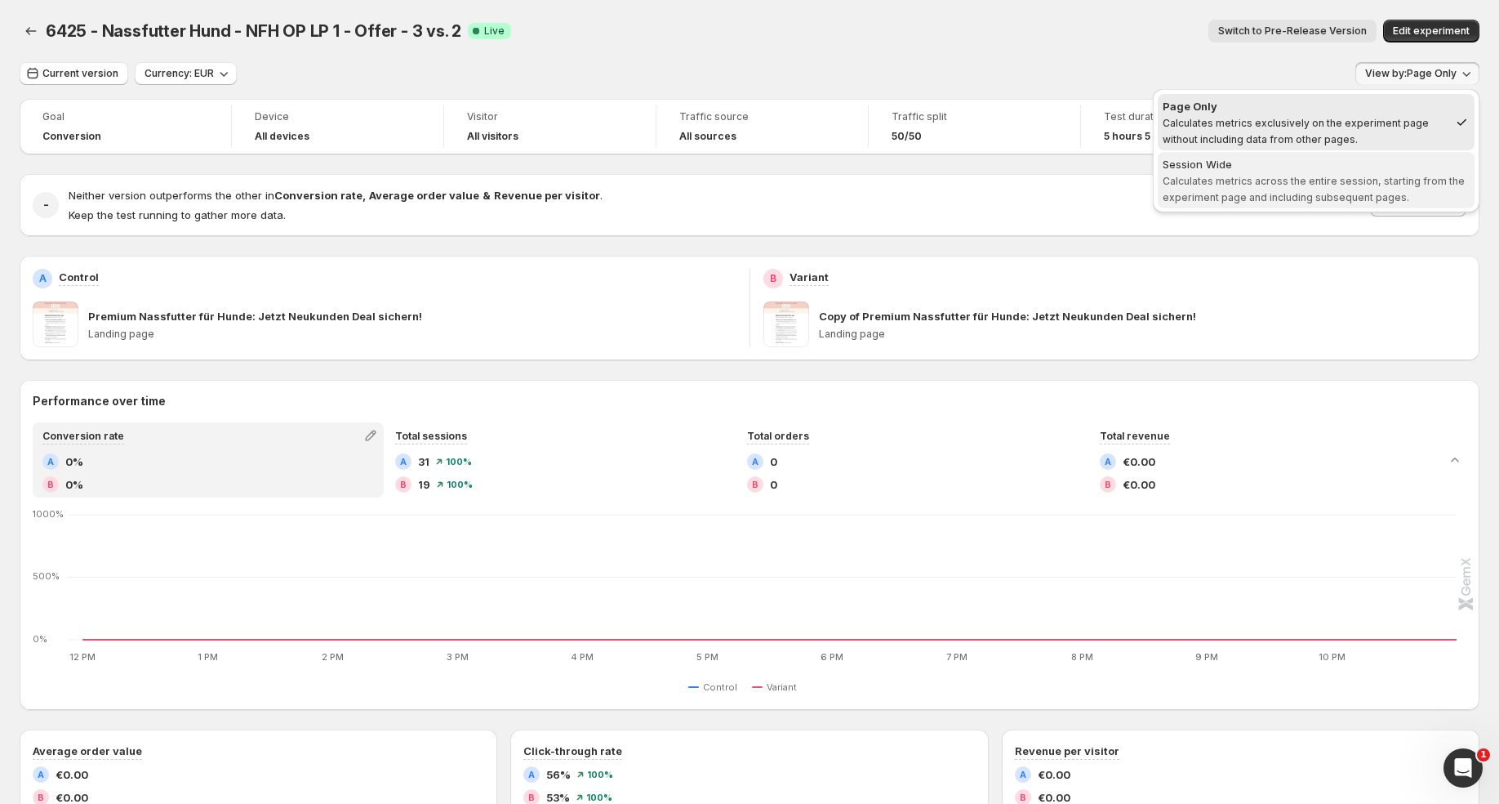
click at [1382, 159] on div "Session Wide" at bounding box center [1316, 164] width 307 height 16
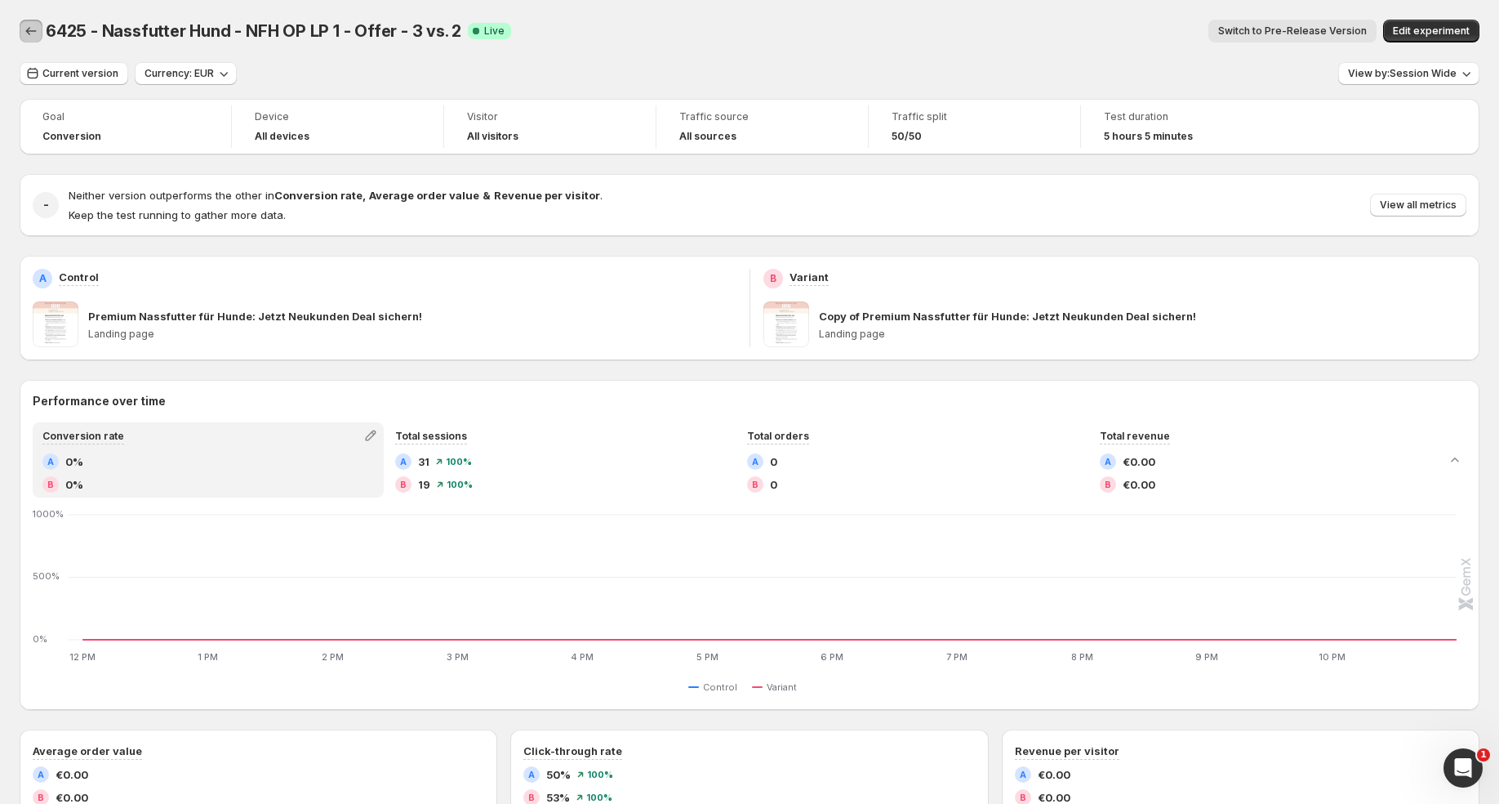
click at [28, 30] on icon "Back" at bounding box center [31, 31] width 11 height 8
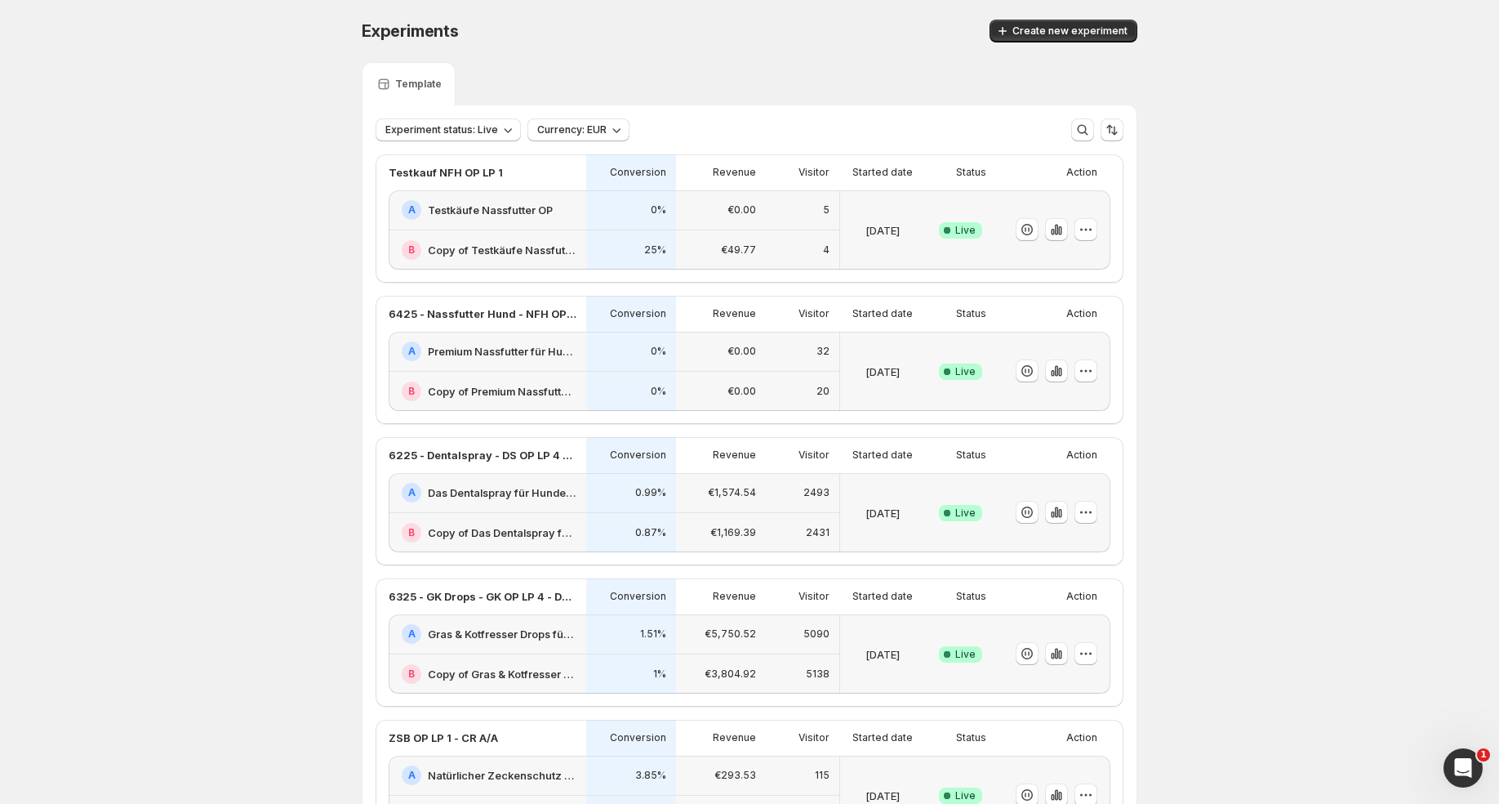
click at [699, 374] on div "€0.00" at bounding box center [721, 392] width 90 height 40
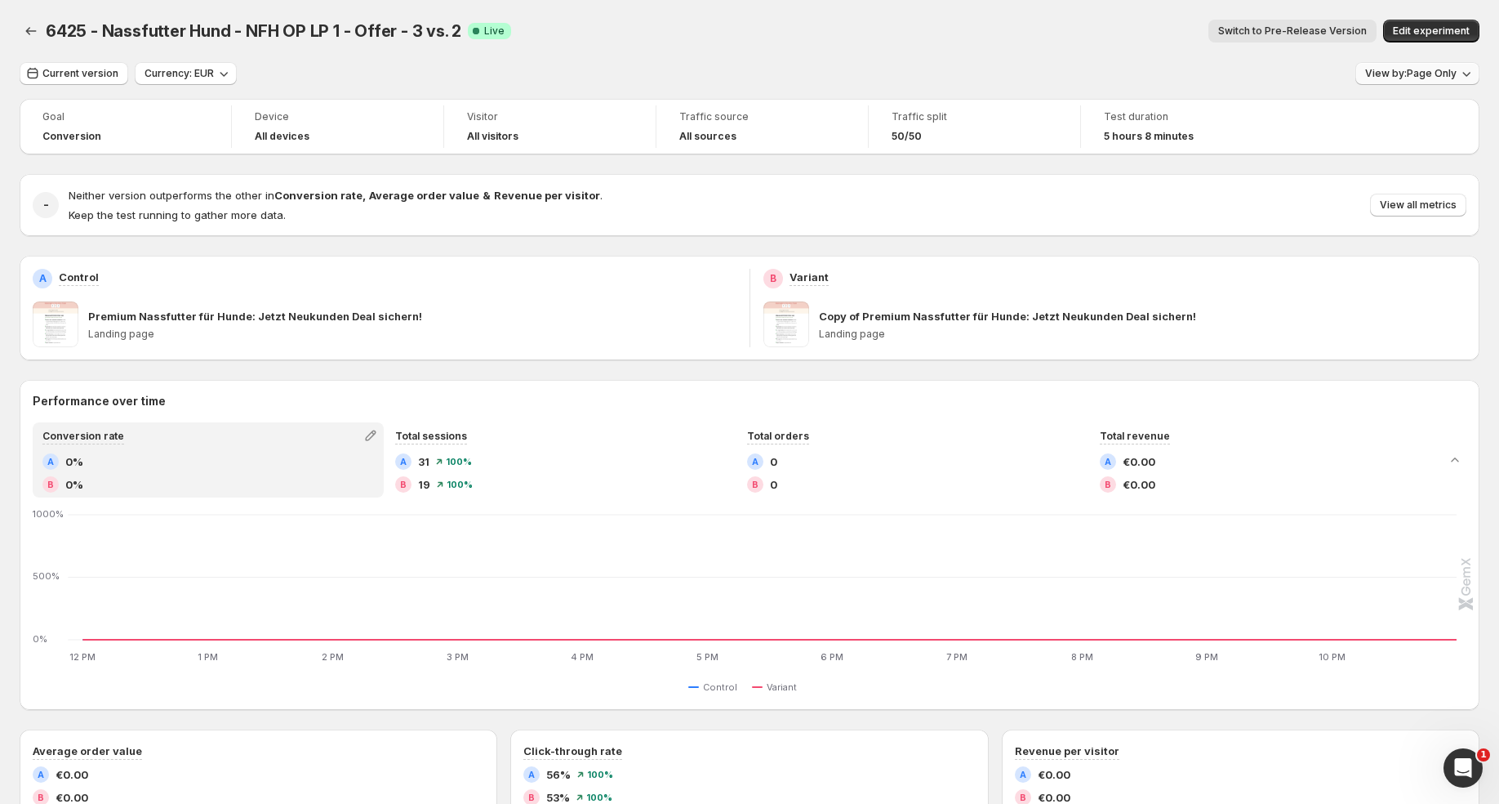
click at [1434, 77] on span "View by: Page Only" at bounding box center [1410, 73] width 91 height 13
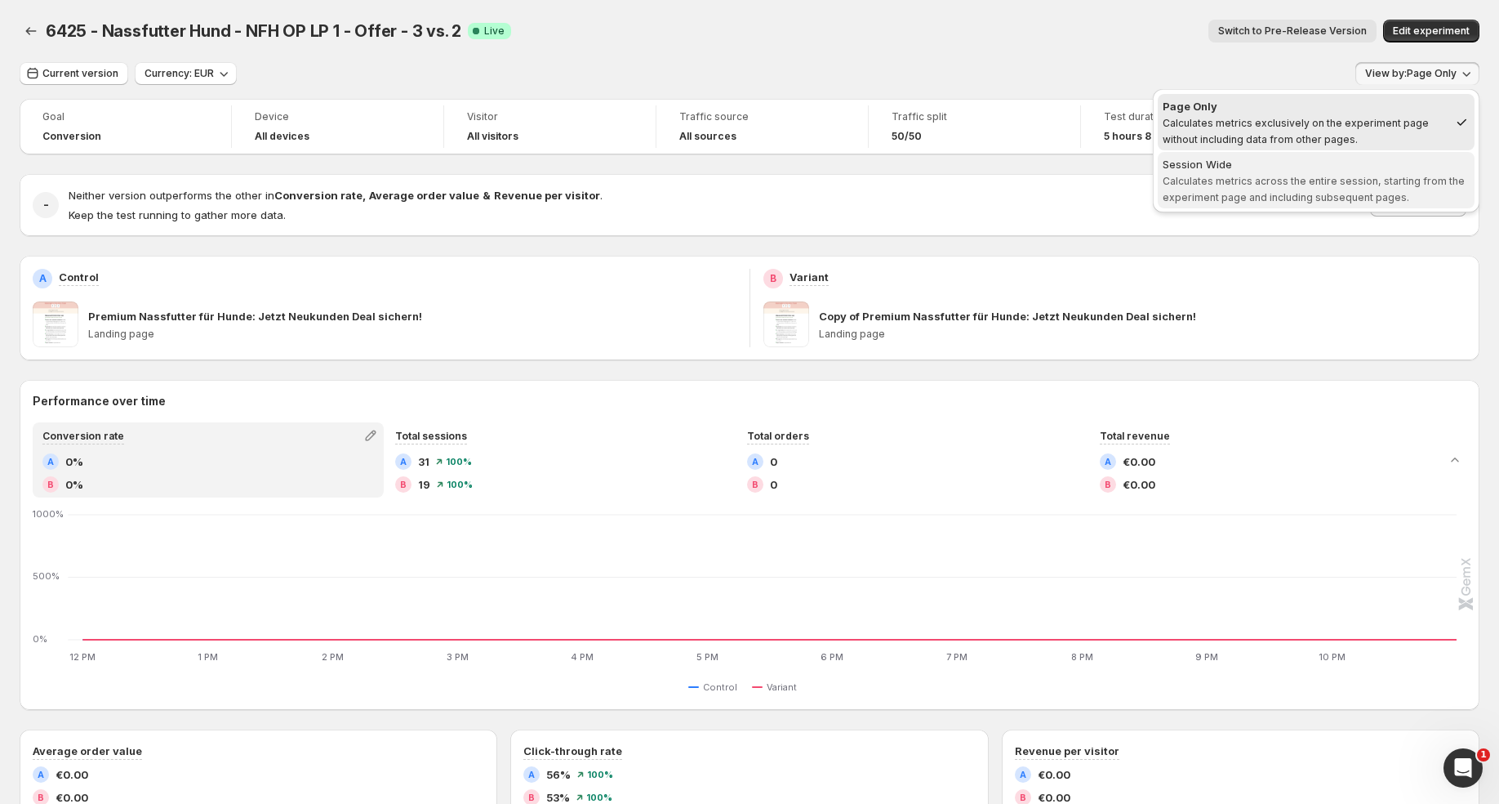
click at [1376, 162] on div "Session Wide" at bounding box center [1316, 164] width 307 height 16
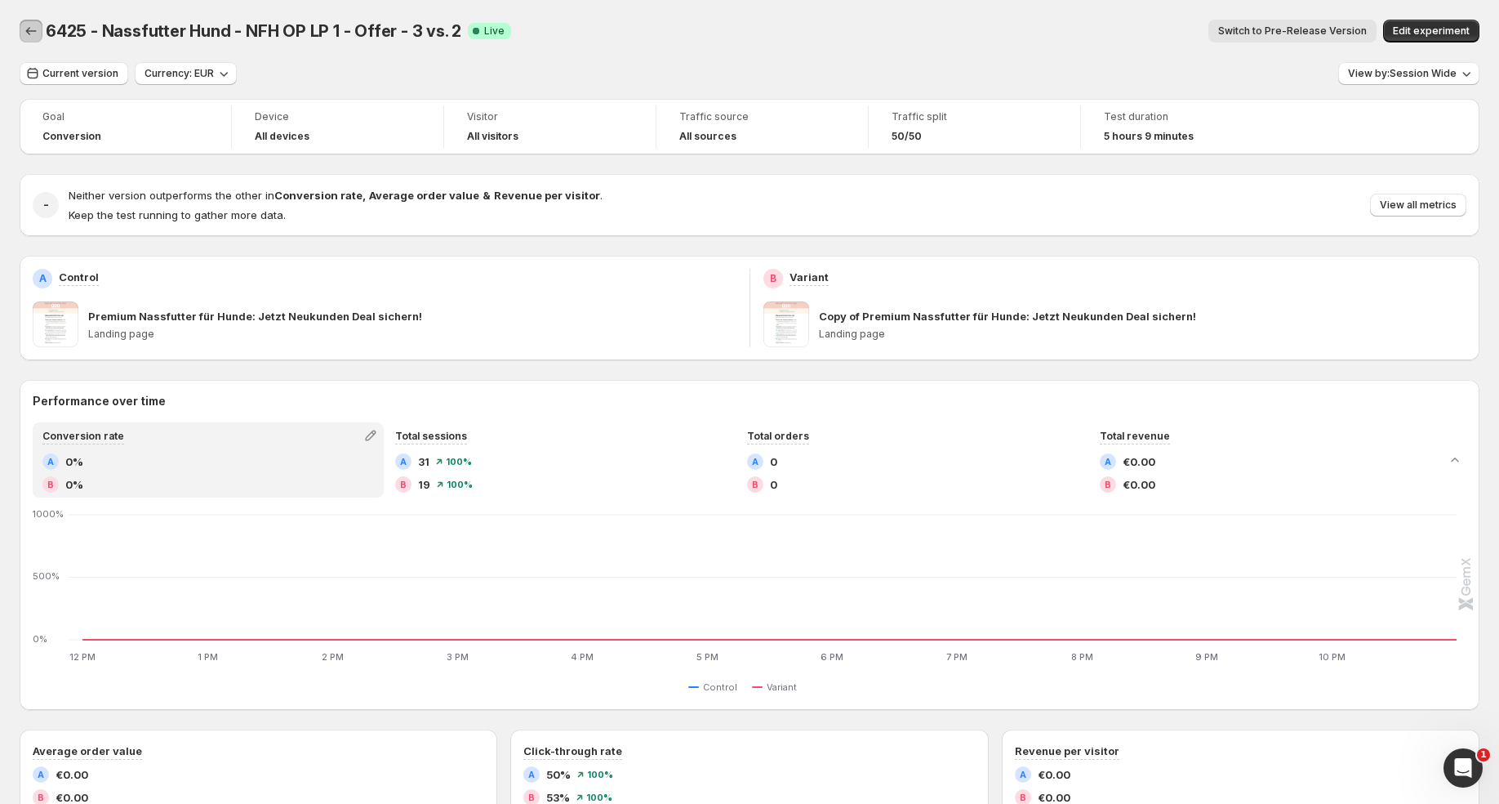
click at [38, 30] on icon "Back" at bounding box center [31, 31] width 16 height 16
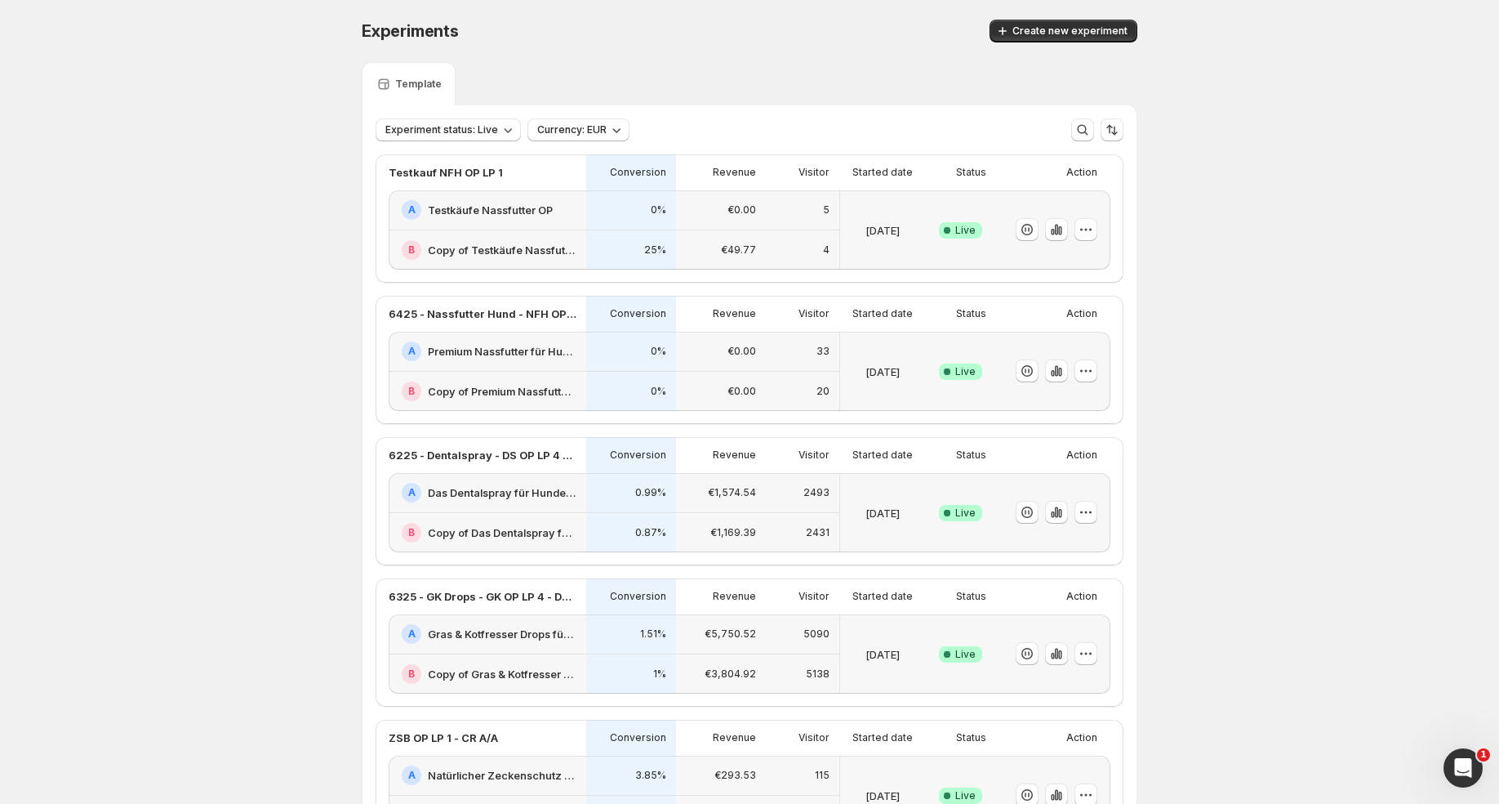
click at [697, 344] on div "€0.00" at bounding box center [721, 351] width 70 height 20
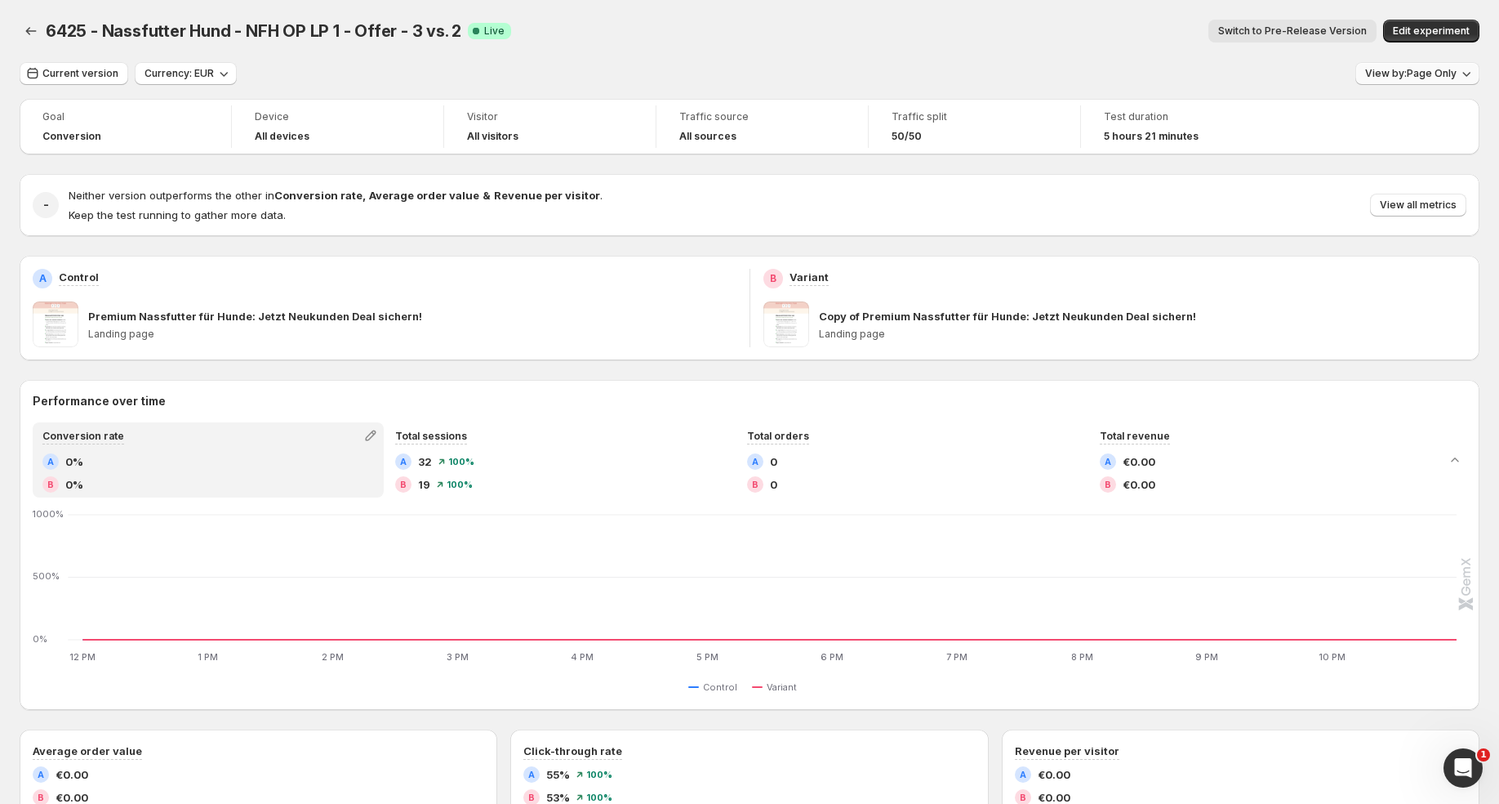
click at [1429, 74] on span "View by: Page Only" at bounding box center [1410, 73] width 91 height 13
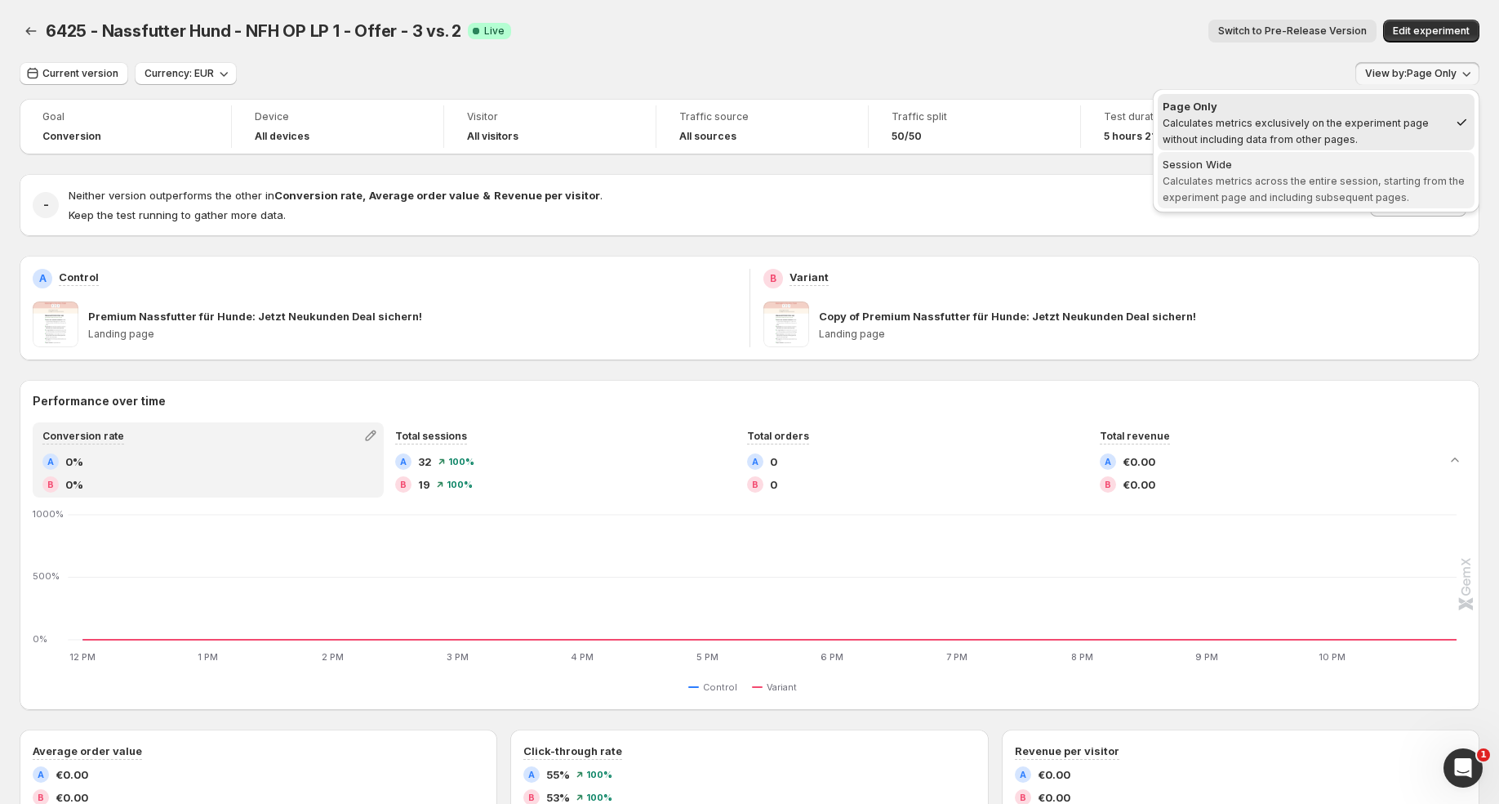
click at [1321, 175] on span "Calculates metrics across the entire session, starting from the experiment page…" at bounding box center [1314, 189] width 302 height 29
